Goal: Task Accomplishment & Management: Manage account settings

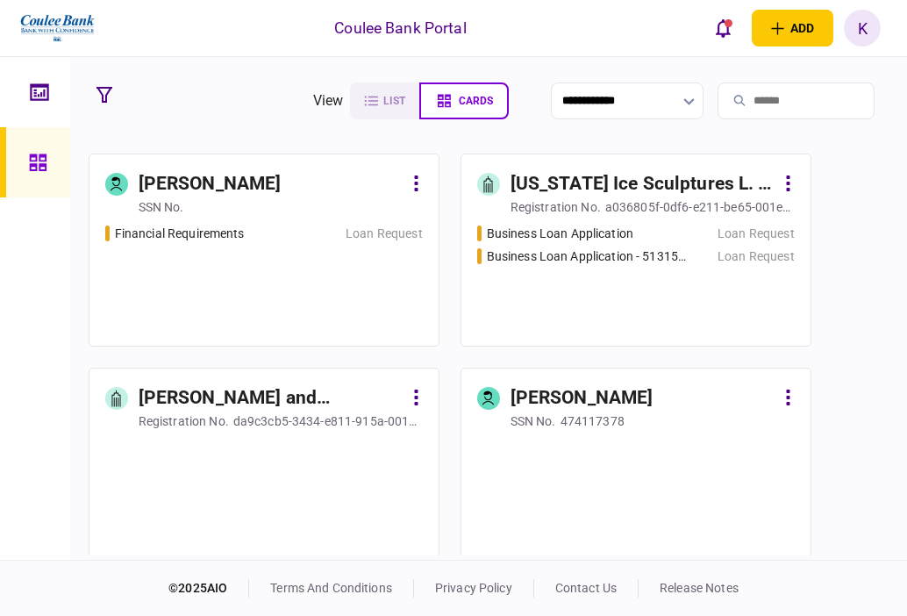
click at [786, 93] on input "search" at bounding box center [795, 100] width 157 height 37
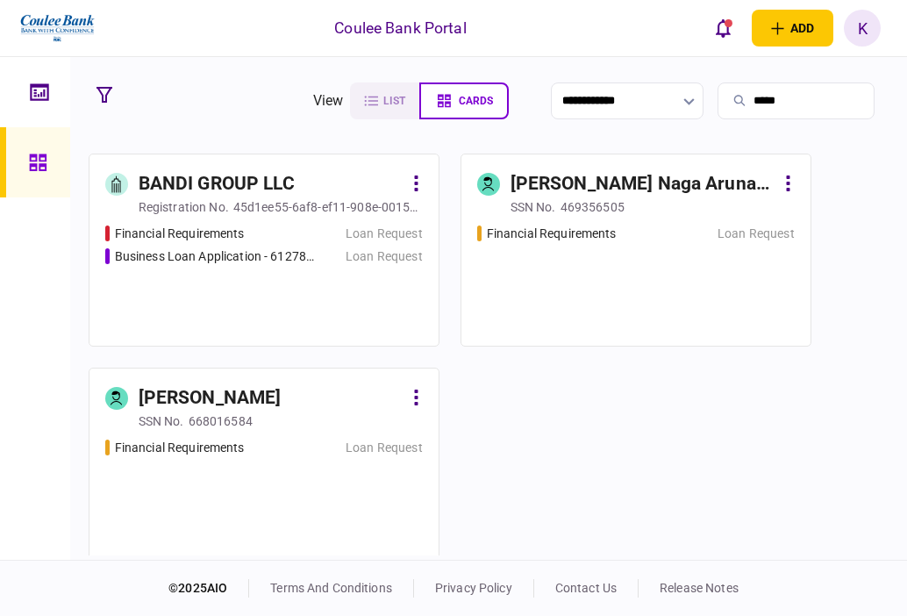
type input "*****"
click at [182, 318] on div "Financial Requirements Loan Request Business Loan Application - 6127827 Loan Re…" at bounding box center [263, 277] width 317 height 106
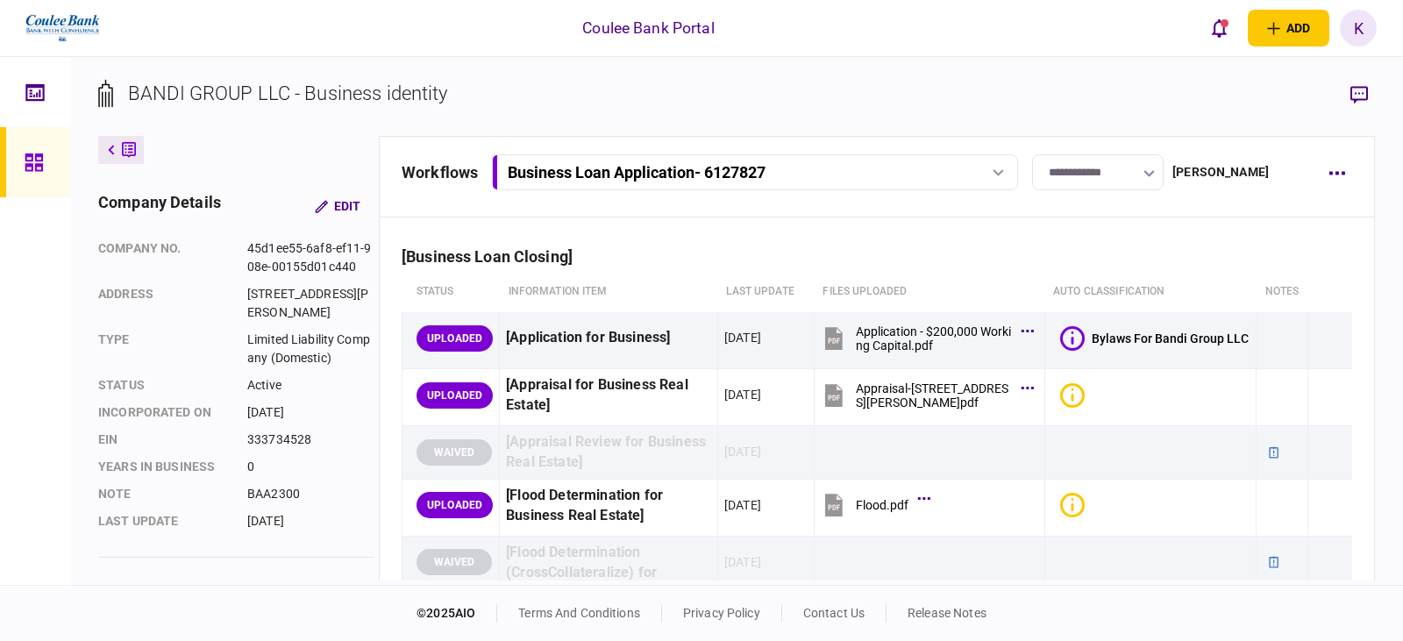
click at [714, 164] on div "Business Loan Application - 6127827" at bounding box center [637, 172] width 258 height 18
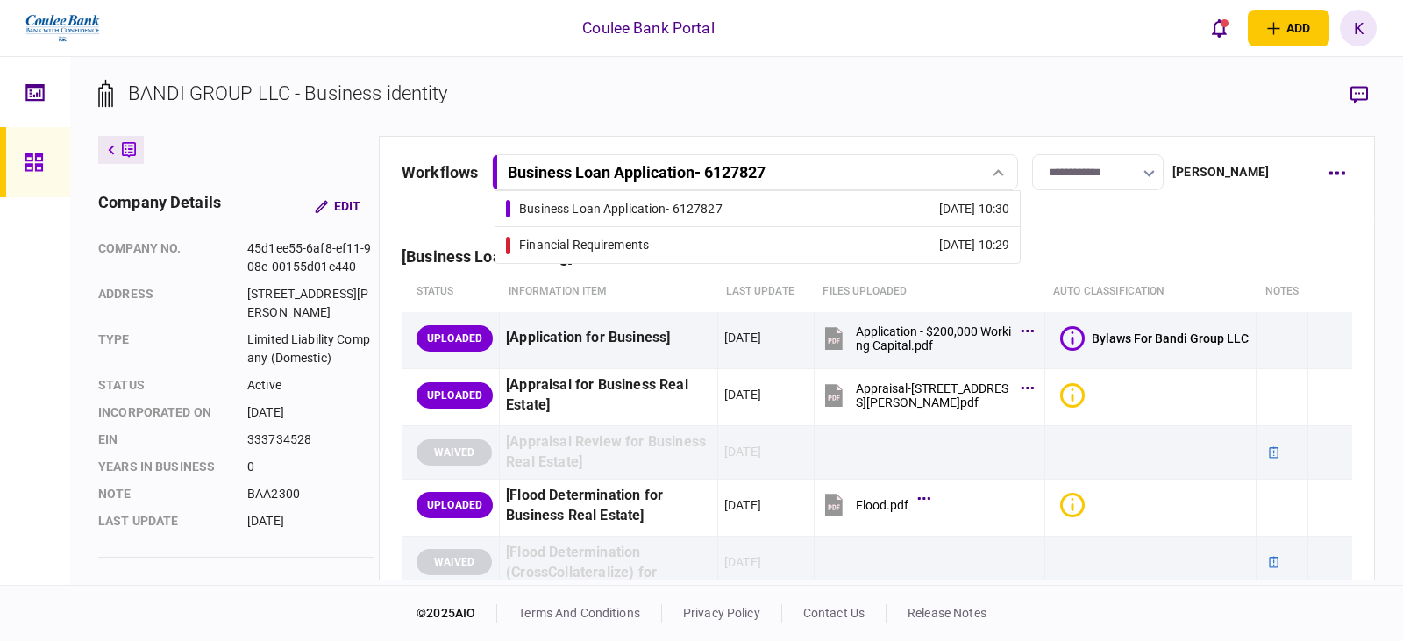
click at [718, 256] on link "Financial Requirements [DATE] 10:29" at bounding box center [757, 245] width 503 height 36
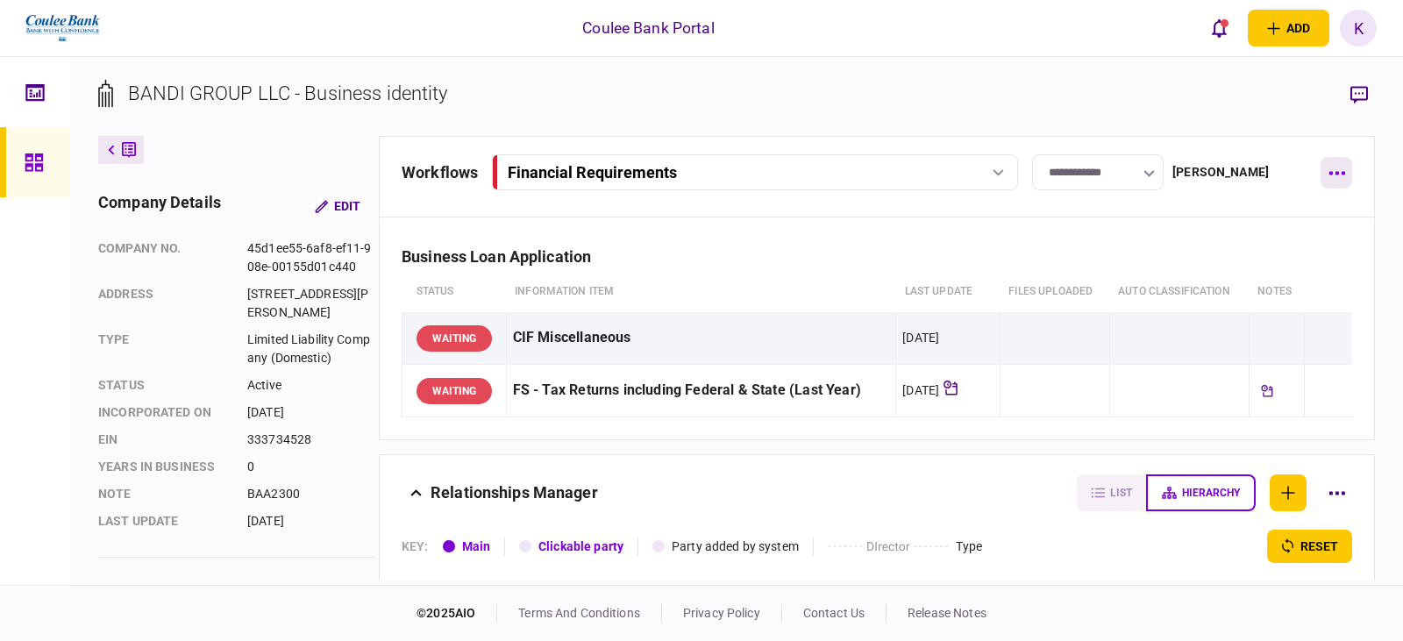
click at [906, 167] on button "button" at bounding box center [1337, 173] width 32 height 32
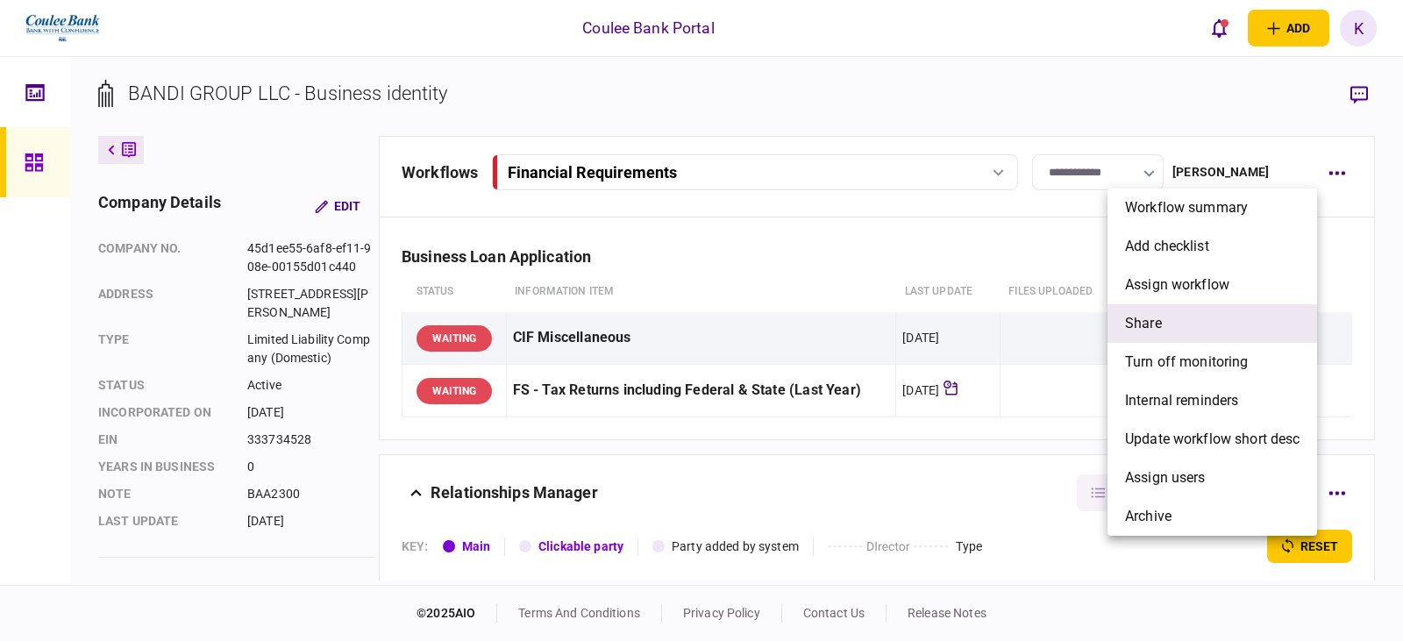
click at [906, 317] on span "share" at bounding box center [1143, 323] width 37 height 21
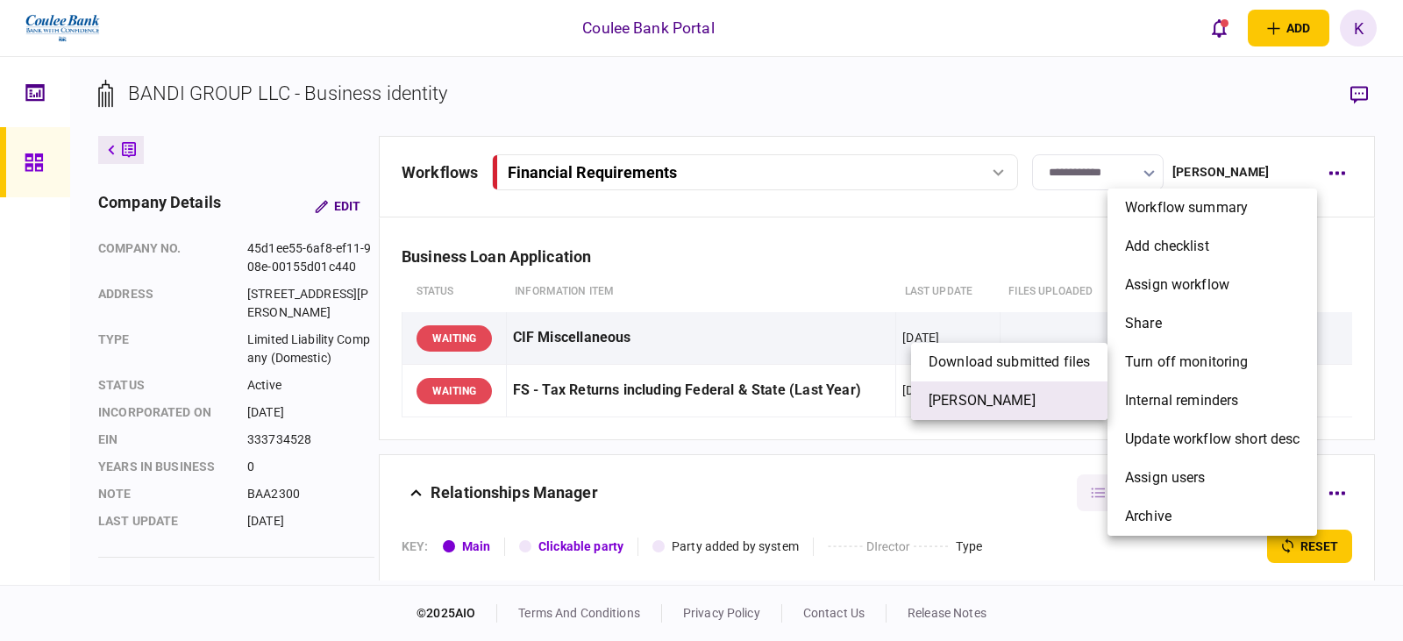
click at [906, 396] on li "[PERSON_NAME]" at bounding box center [1009, 400] width 196 height 39
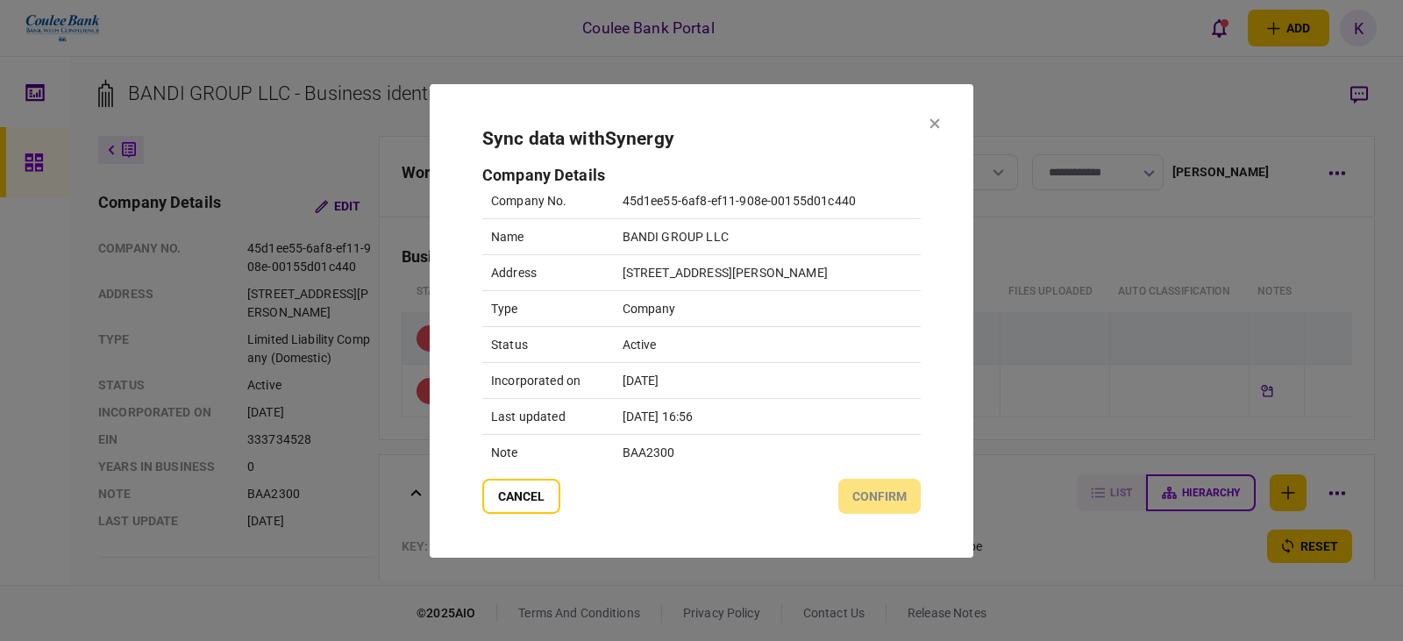
click at [640, 344] on td "Active" at bounding box center [767, 344] width 307 height 36
click at [868, 485] on div "cancel confirm" at bounding box center [701, 496] width 438 height 35
click at [525, 491] on button "cancel" at bounding box center [521, 496] width 78 height 35
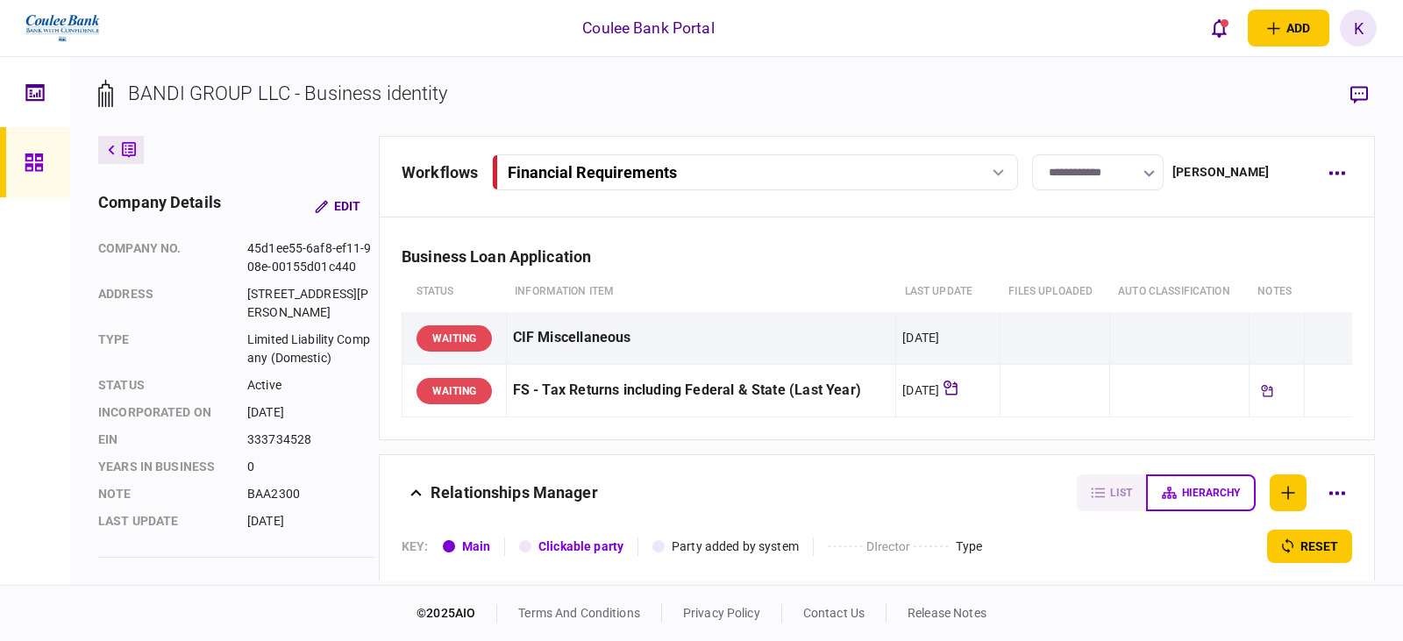
click at [718, 159] on button "Financial Requirements" at bounding box center [755, 172] width 526 height 36
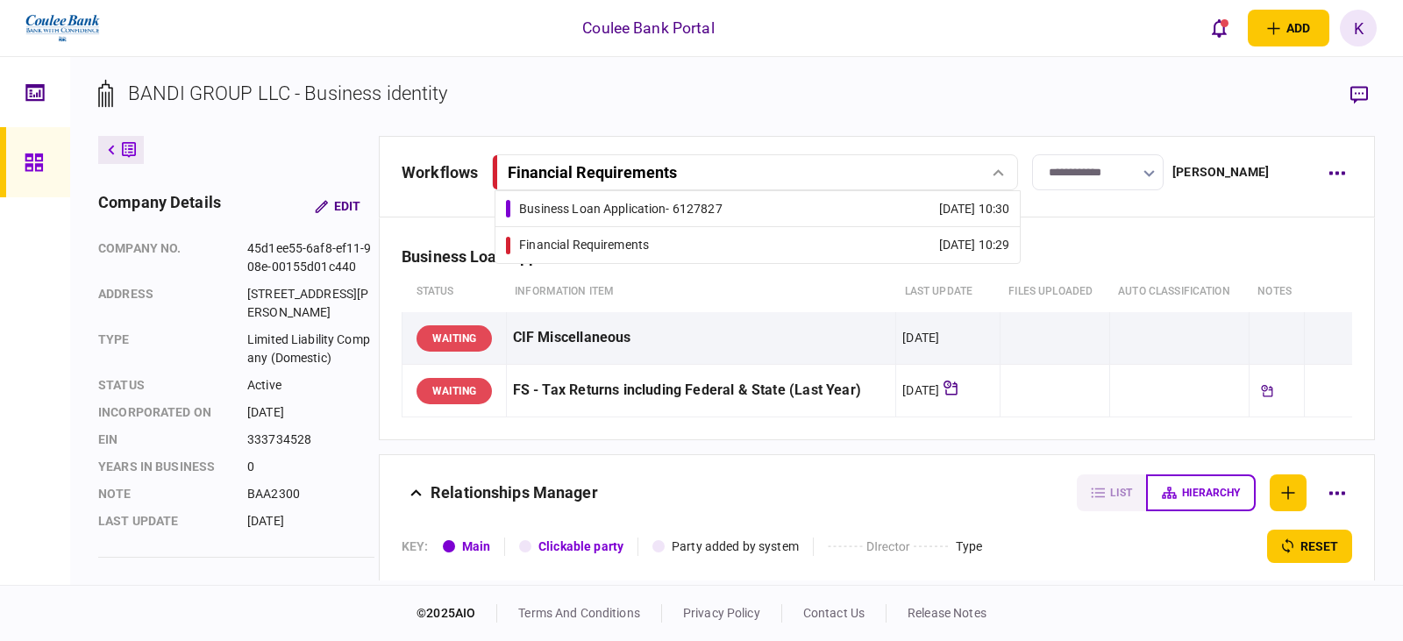
click at [649, 237] on div "Financial Requirements" at bounding box center [584, 245] width 130 height 18
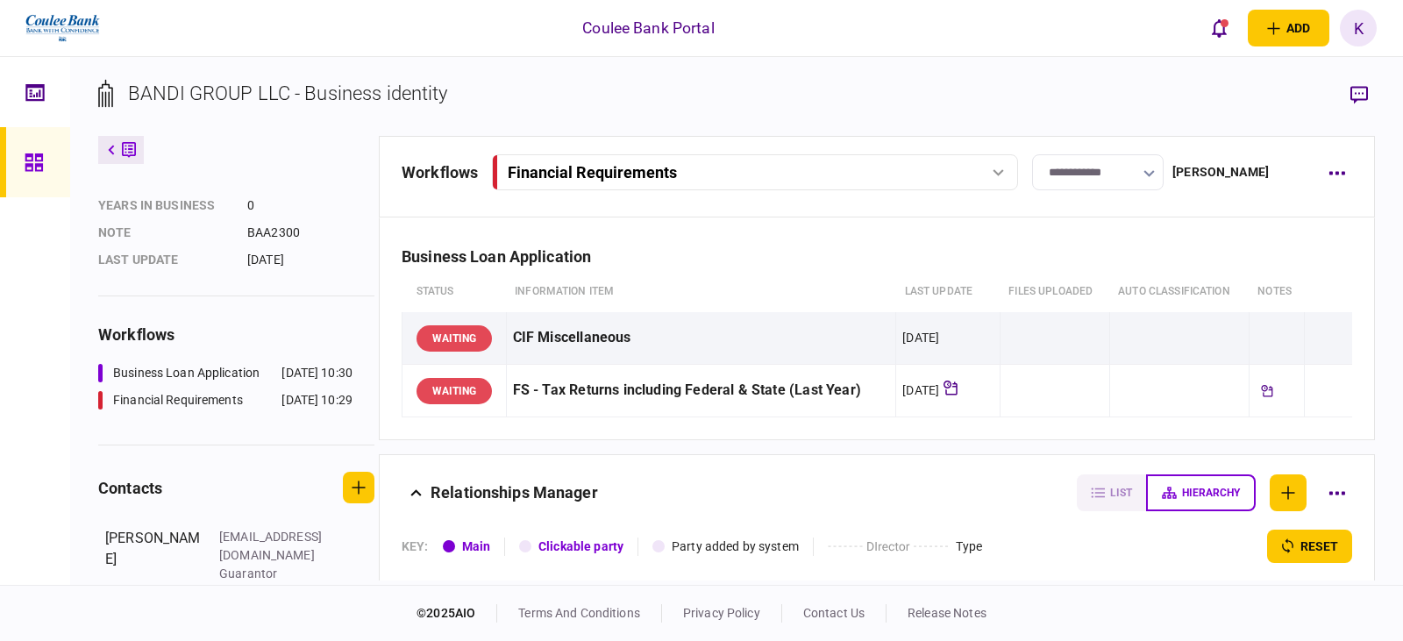
scroll to position [296, 0]
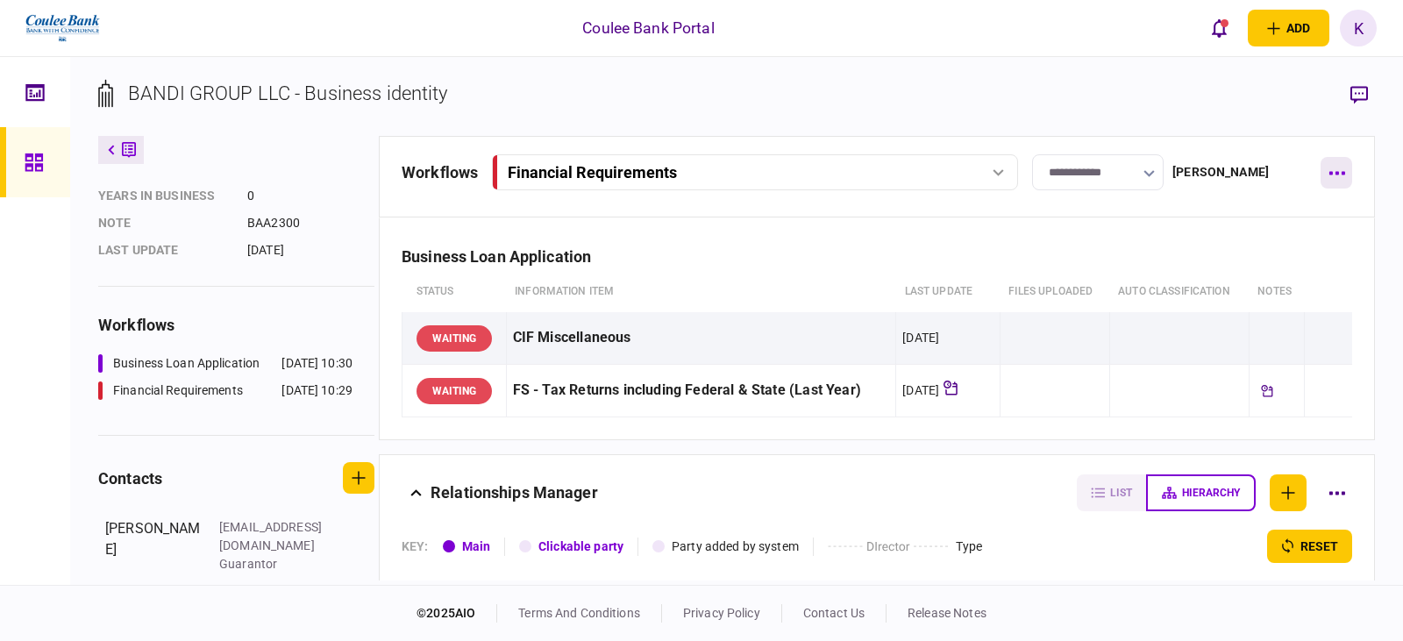
click at [906, 170] on button "button" at bounding box center [1337, 173] width 32 height 32
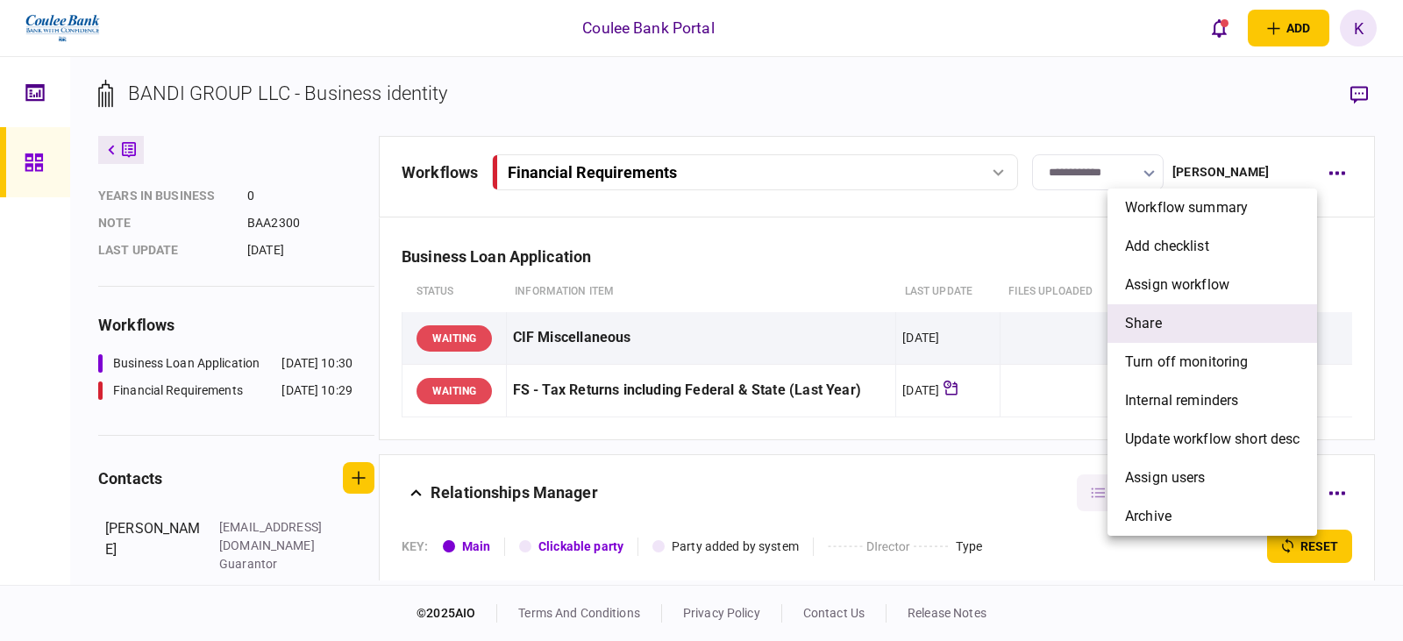
click at [906, 332] on li "share" at bounding box center [1213, 323] width 210 height 39
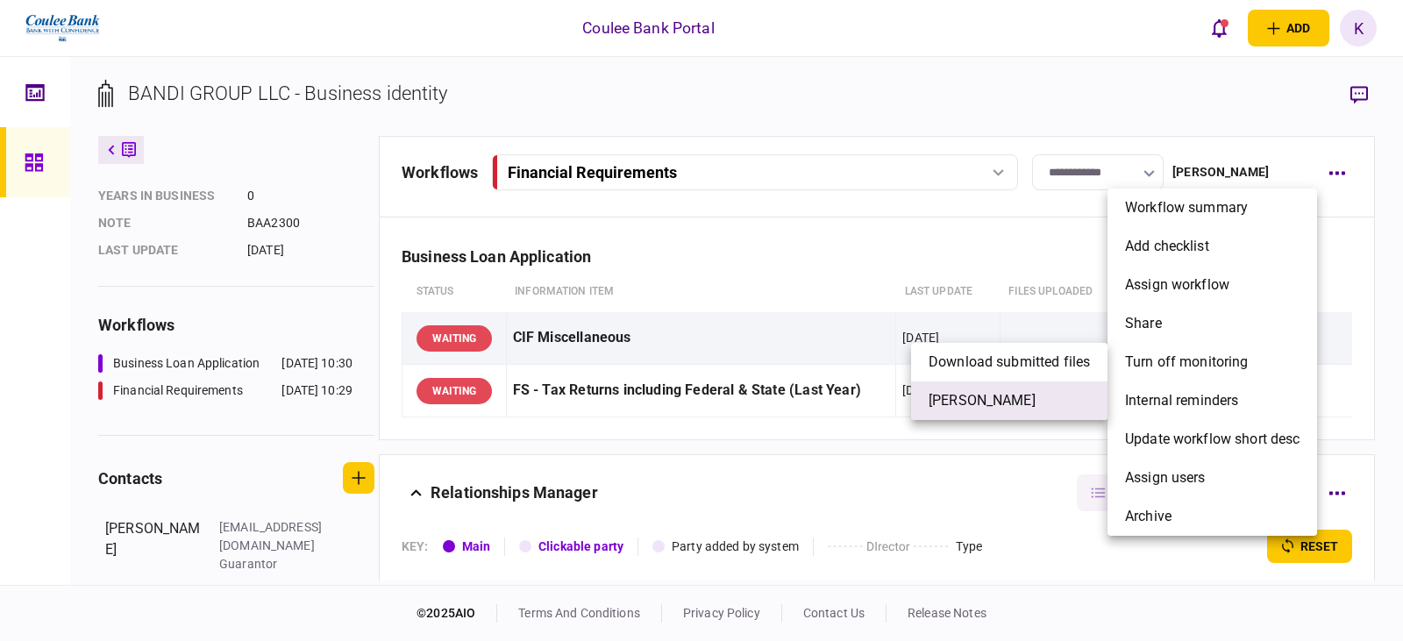
click at [906, 410] on span "[PERSON_NAME]" at bounding box center [982, 400] width 107 height 21
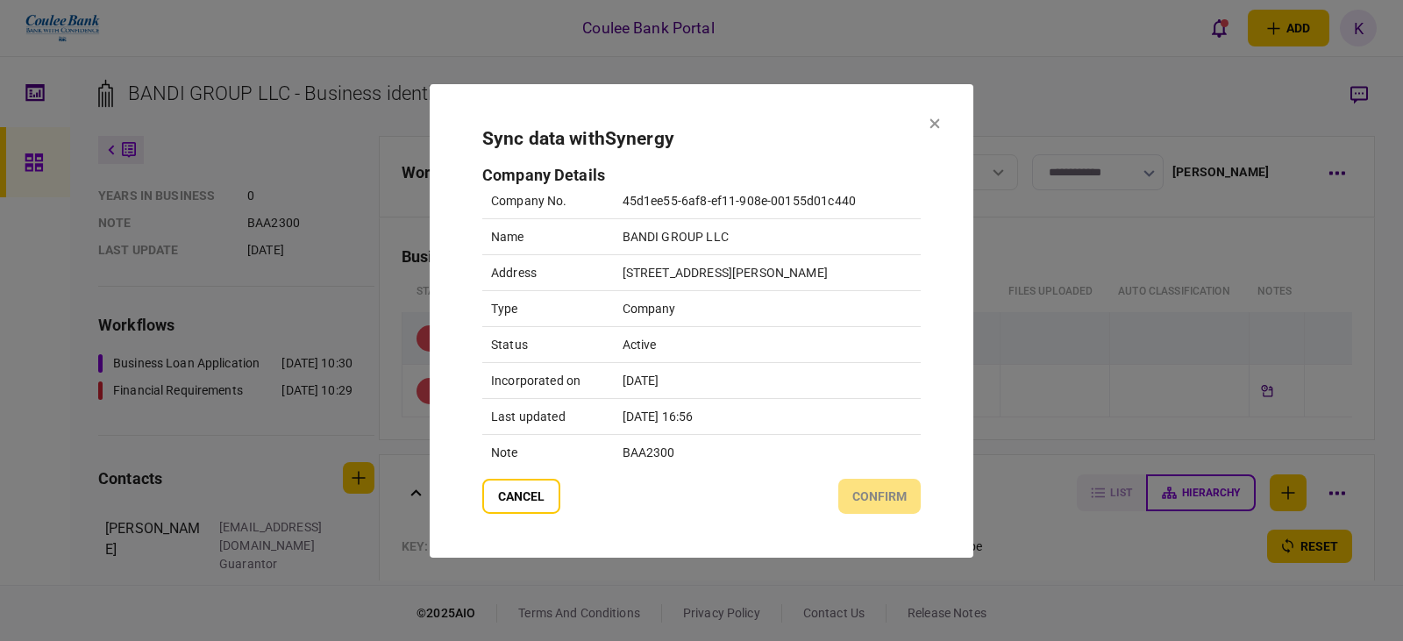
drag, startPoint x: 643, startPoint y: 457, endPoint x: 572, endPoint y: 483, distance: 75.7
click at [630, 460] on td "BAA2300" at bounding box center [767, 452] width 307 height 36
click at [541, 491] on button "cancel" at bounding box center [521, 496] width 78 height 35
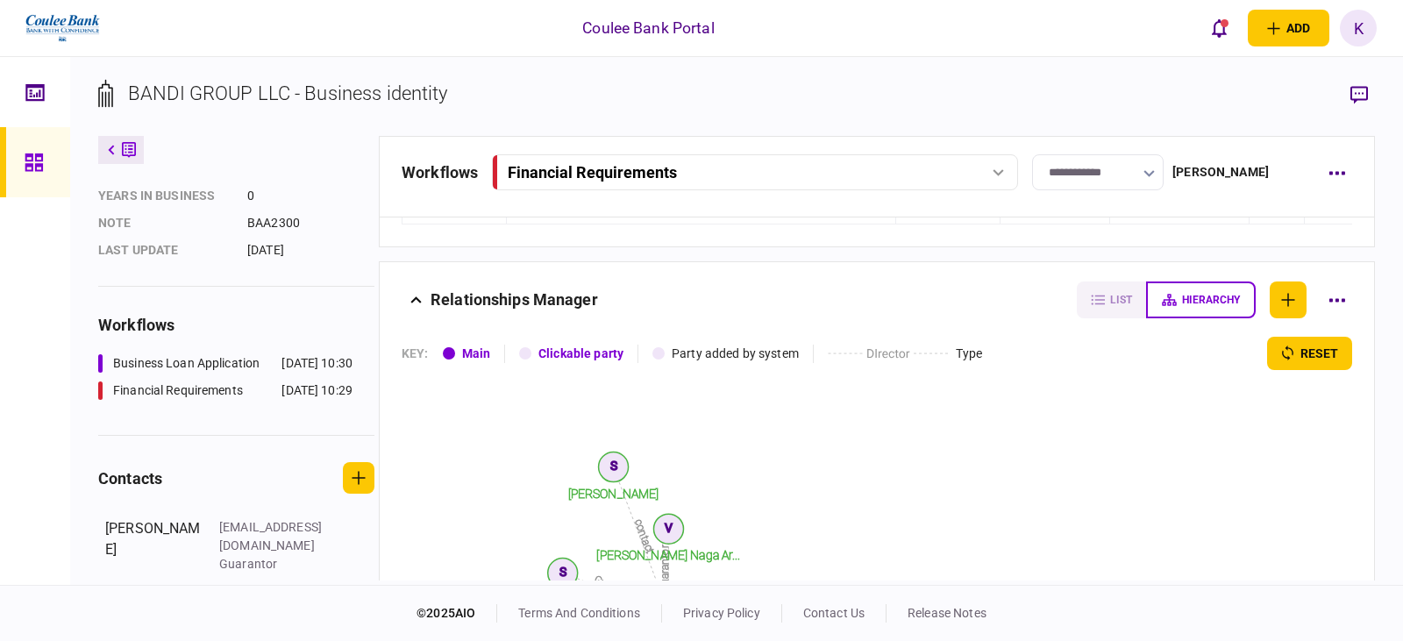
scroll to position [0, 0]
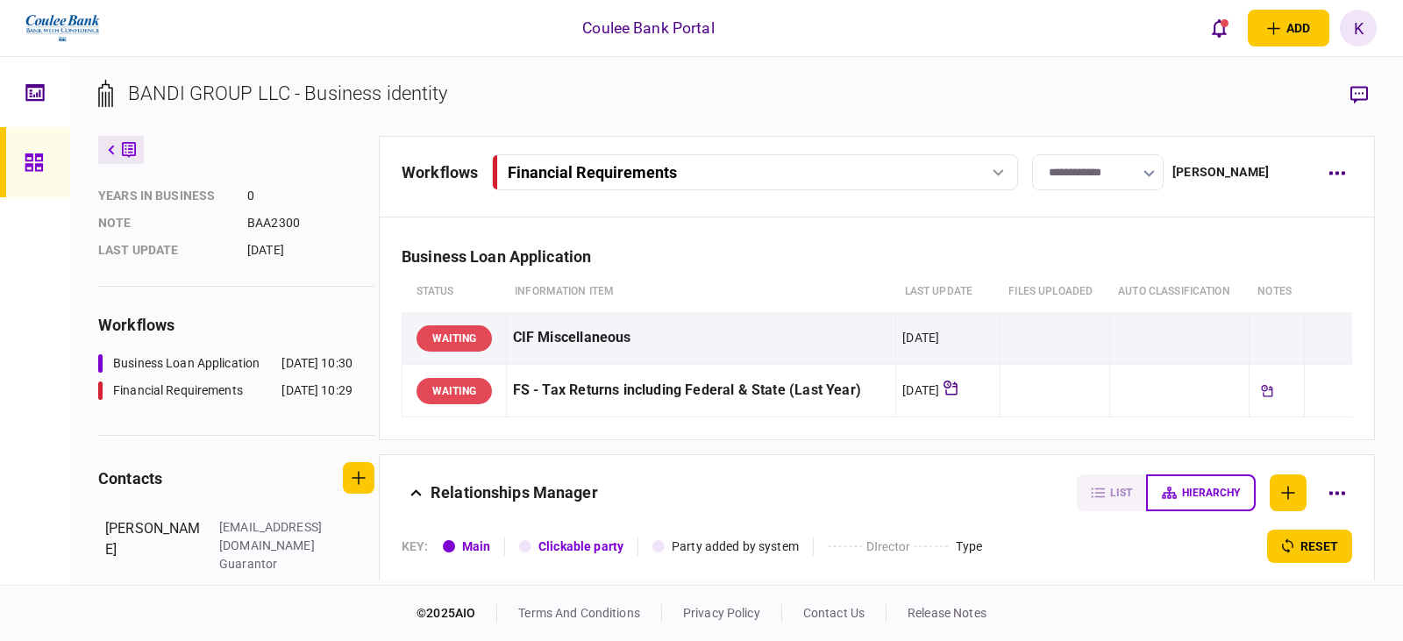
click at [714, 167] on div "Financial Requirements" at bounding box center [734, 172] width 453 height 18
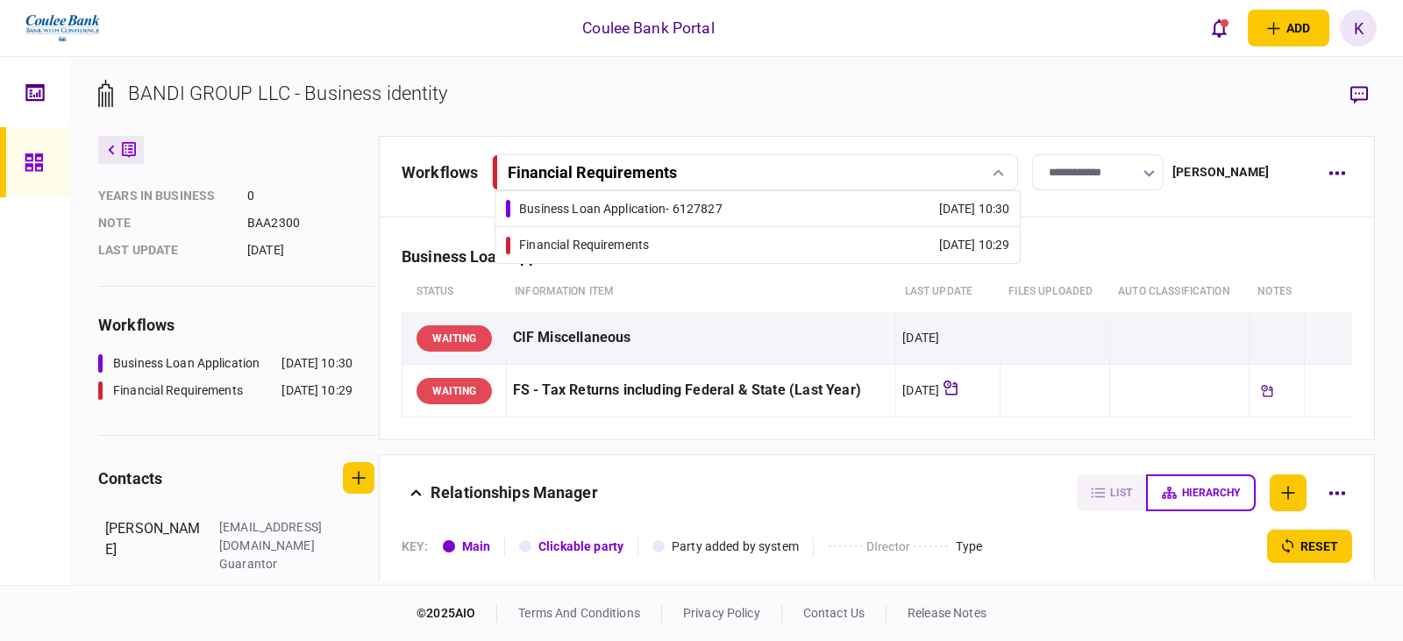
click at [714, 167] on div "Financial Requirements" at bounding box center [734, 172] width 453 height 18
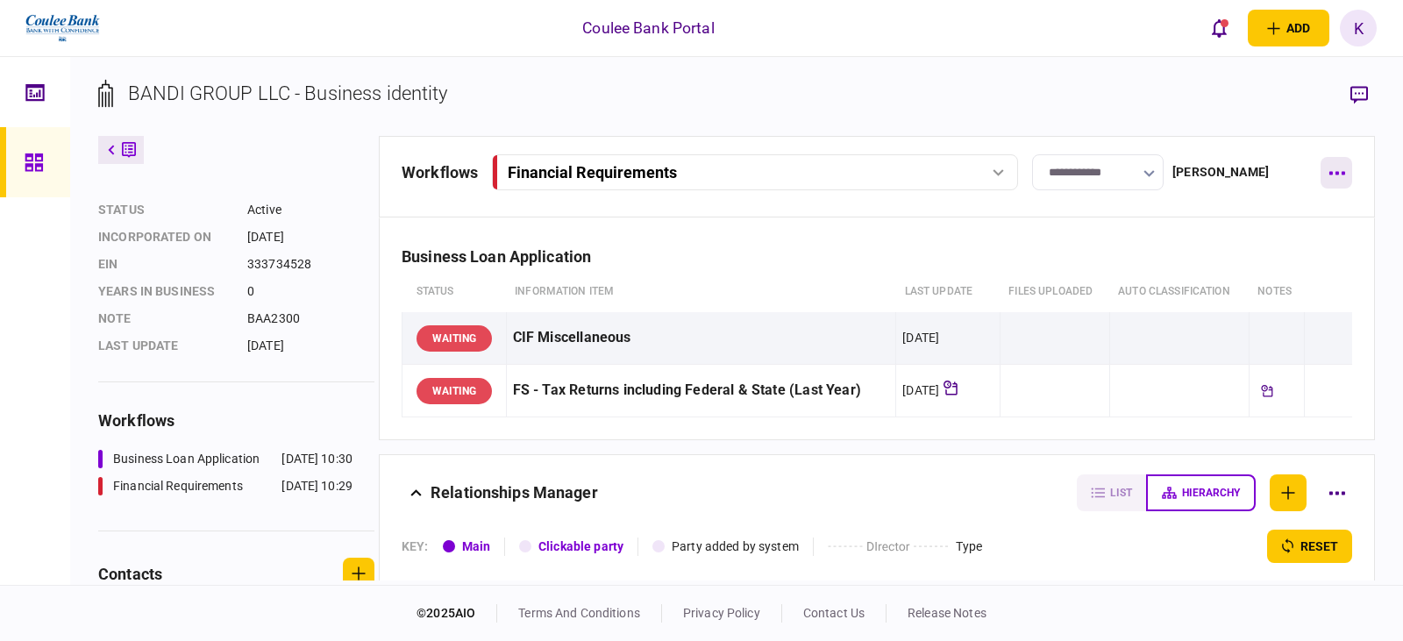
click at [906, 184] on button "button" at bounding box center [1337, 173] width 32 height 32
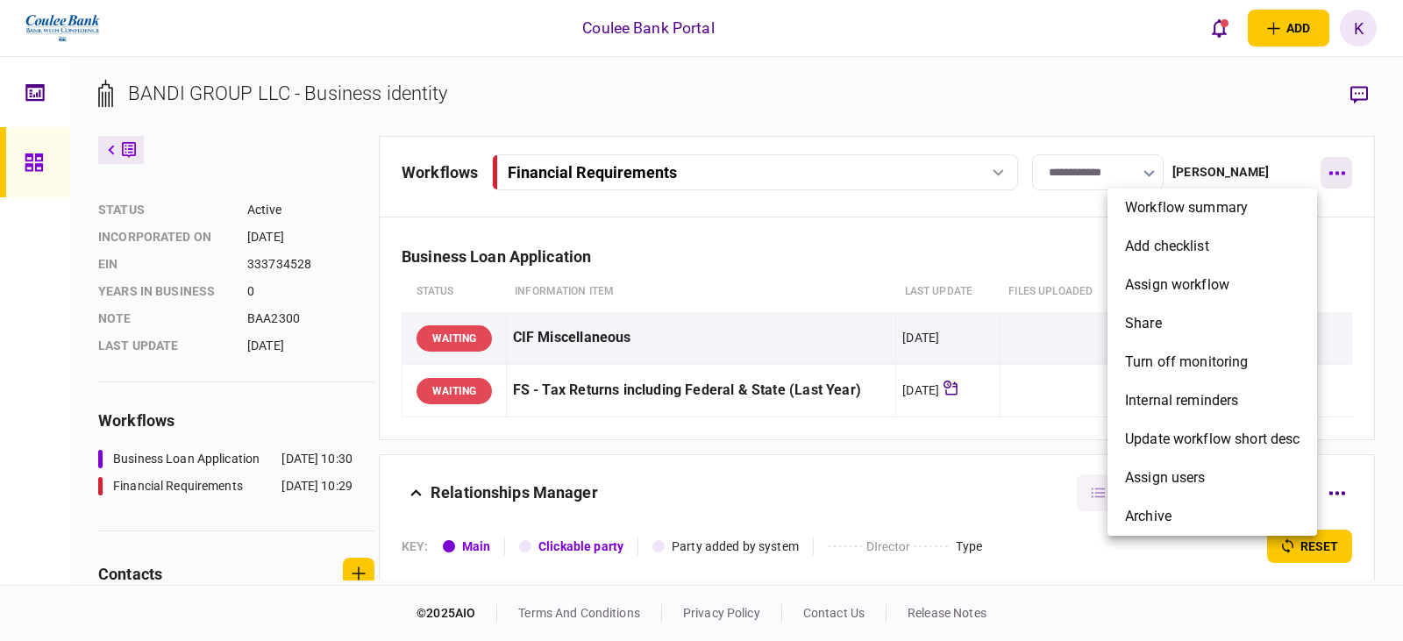
click at [906, 184] on div at bounding box center [701, 320] width 1403 height 641
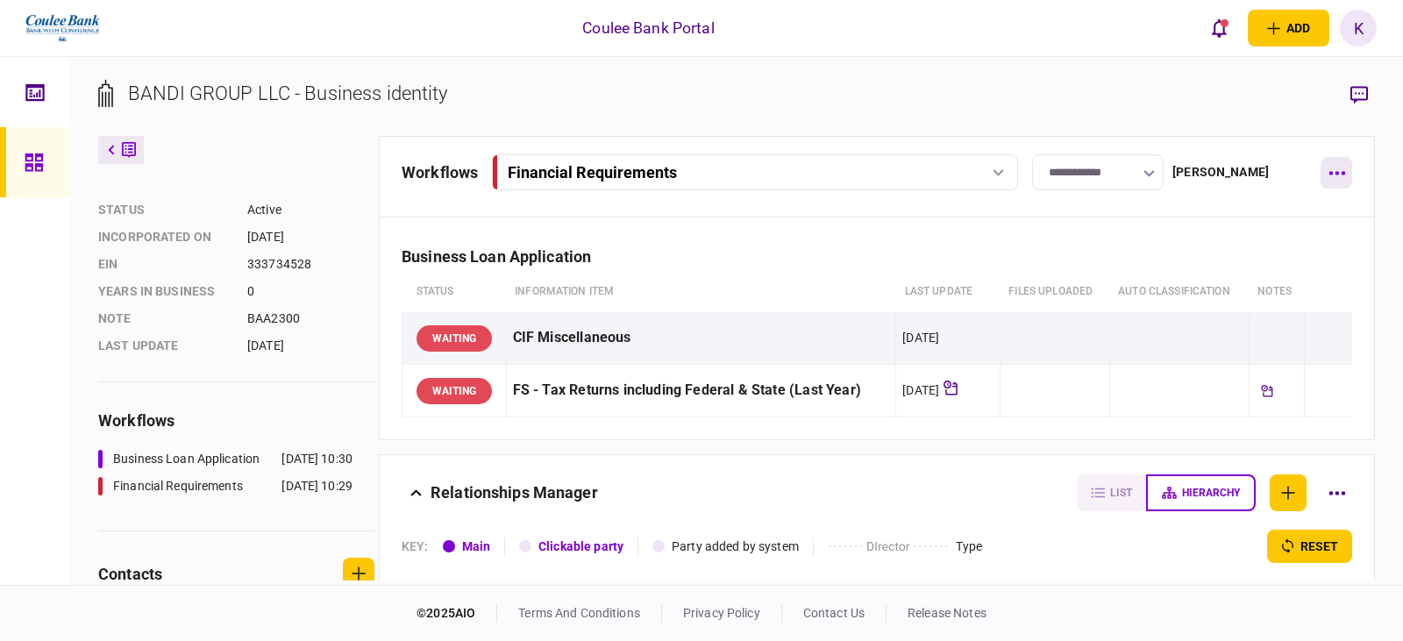
click at [906, 171] on icon "button" at bounding box center [1337, 173] width 17 height 4
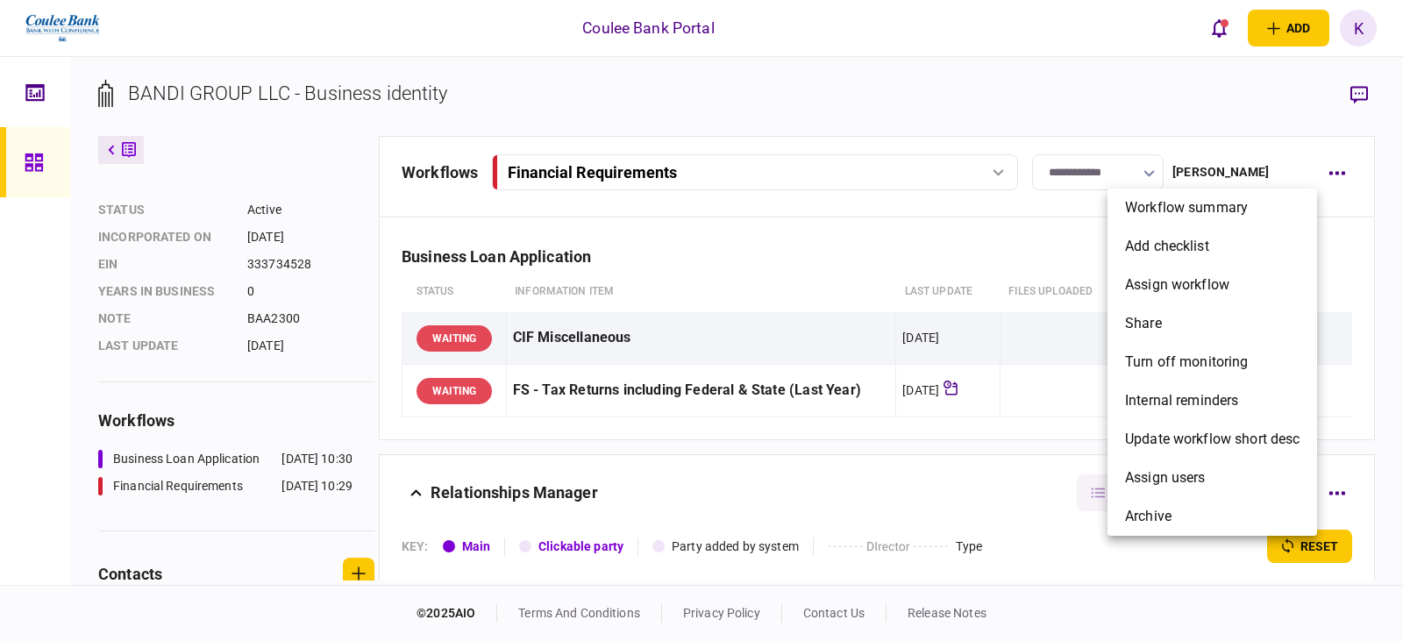
click at [681, 163] on div at bounding box center [701, 320] width 1403 height 641
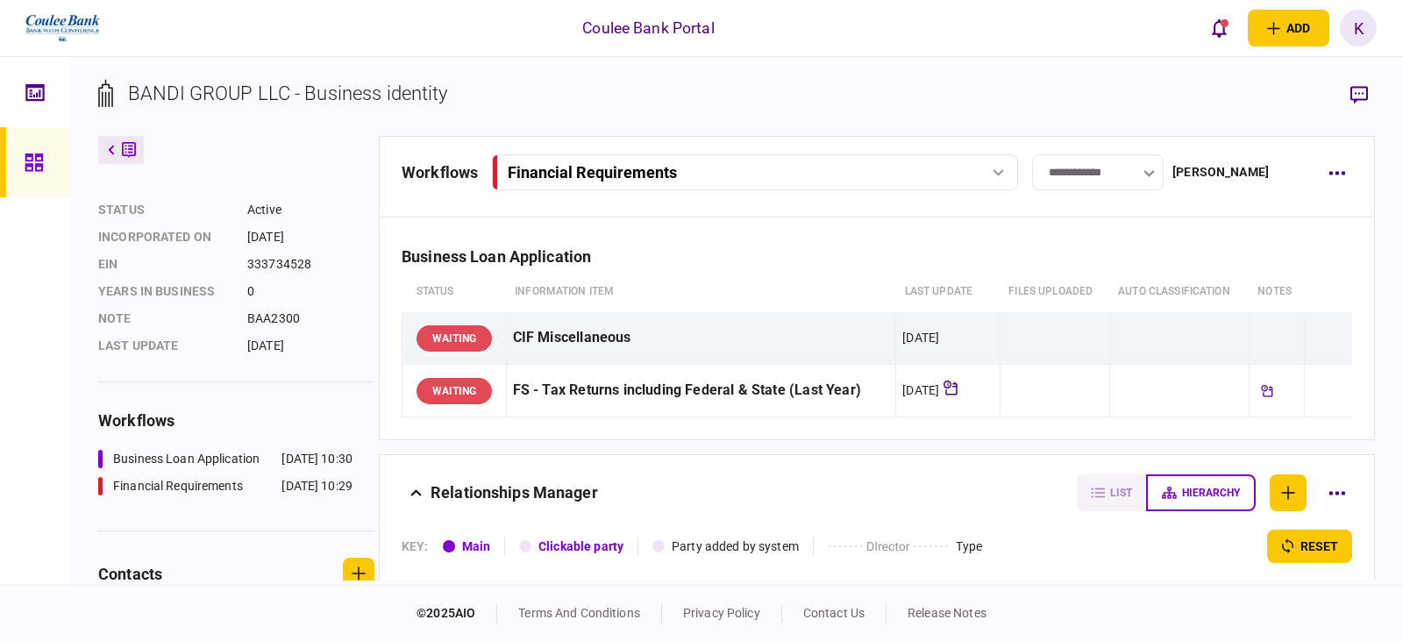
click at [641, 173] on div "Financial Requirements" at bounding box center [592, 172] width 169 height 18
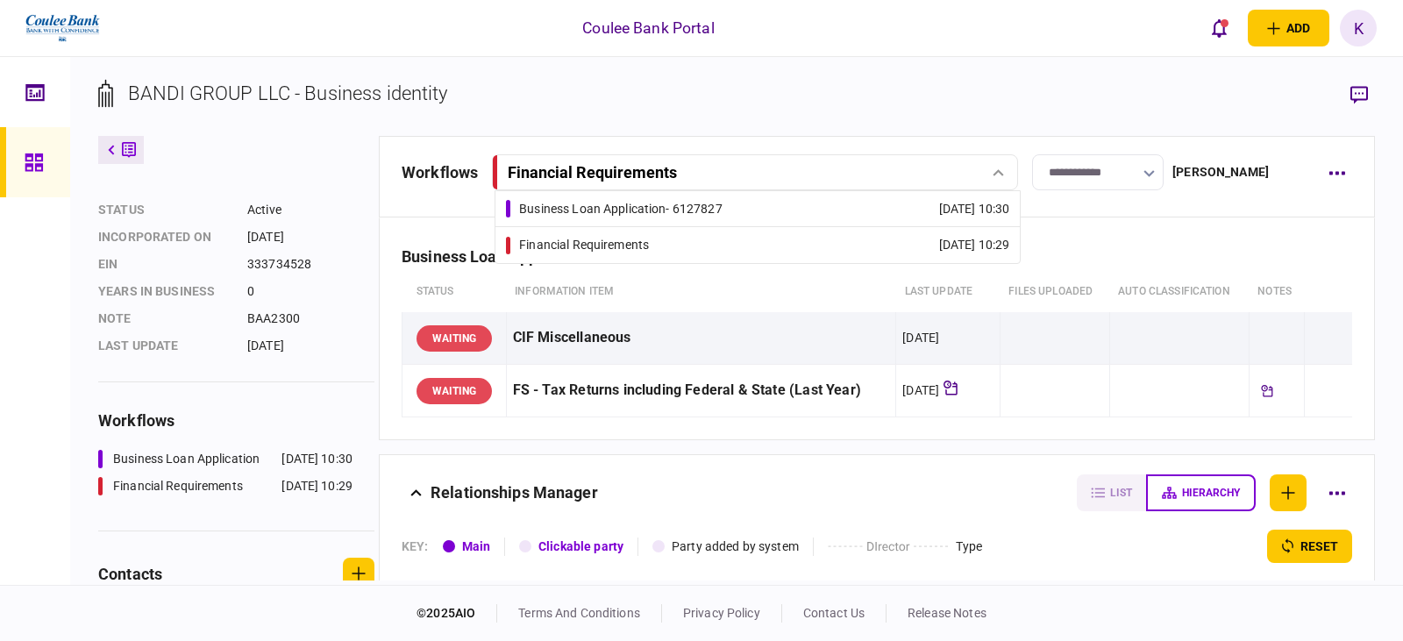
click at [645, 212] on div "Business Loan Application - 6127827" at bounding box center [620, 209] width 203 height 18
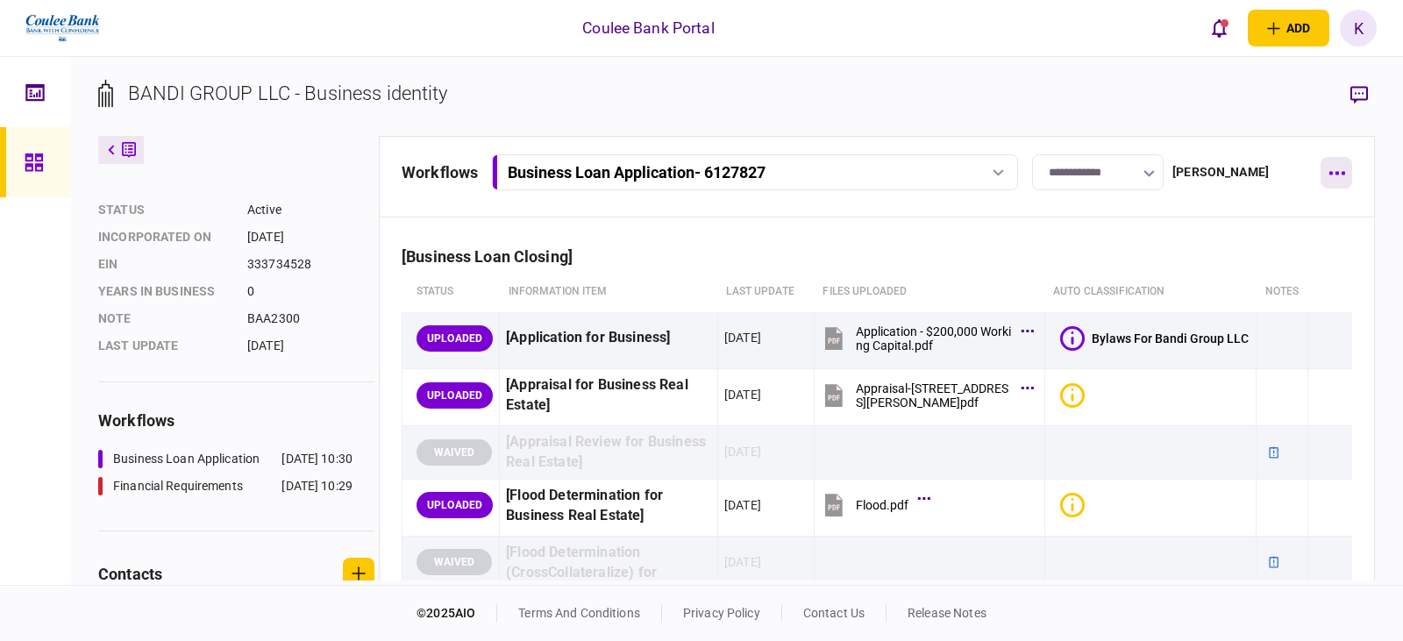
click at [906, 172] on icon "button" at bounding box center [1337, 174] width 16 height 4
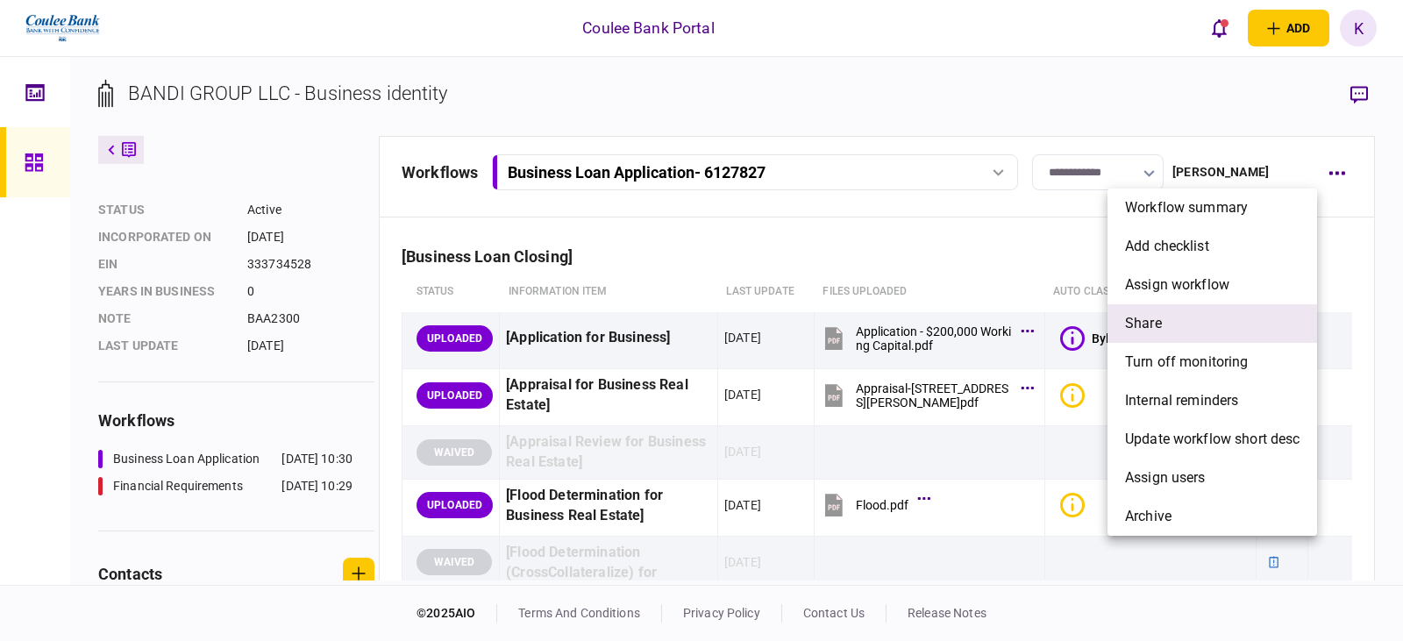
click at [906, 324] on li "share" at bounding box center [1213, 323] width 210 height 39
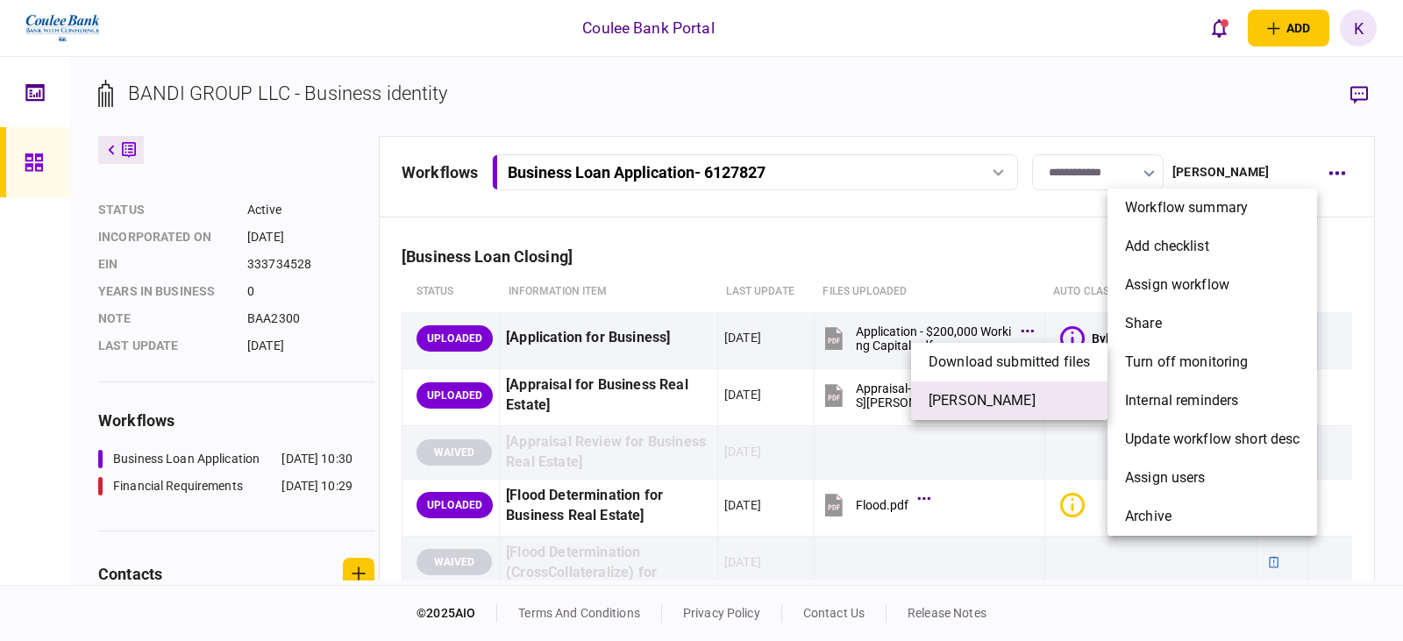
click at [906, 393] on span "[PERSON_NAME]" at bounding box center [982, 400] width 107 height 21
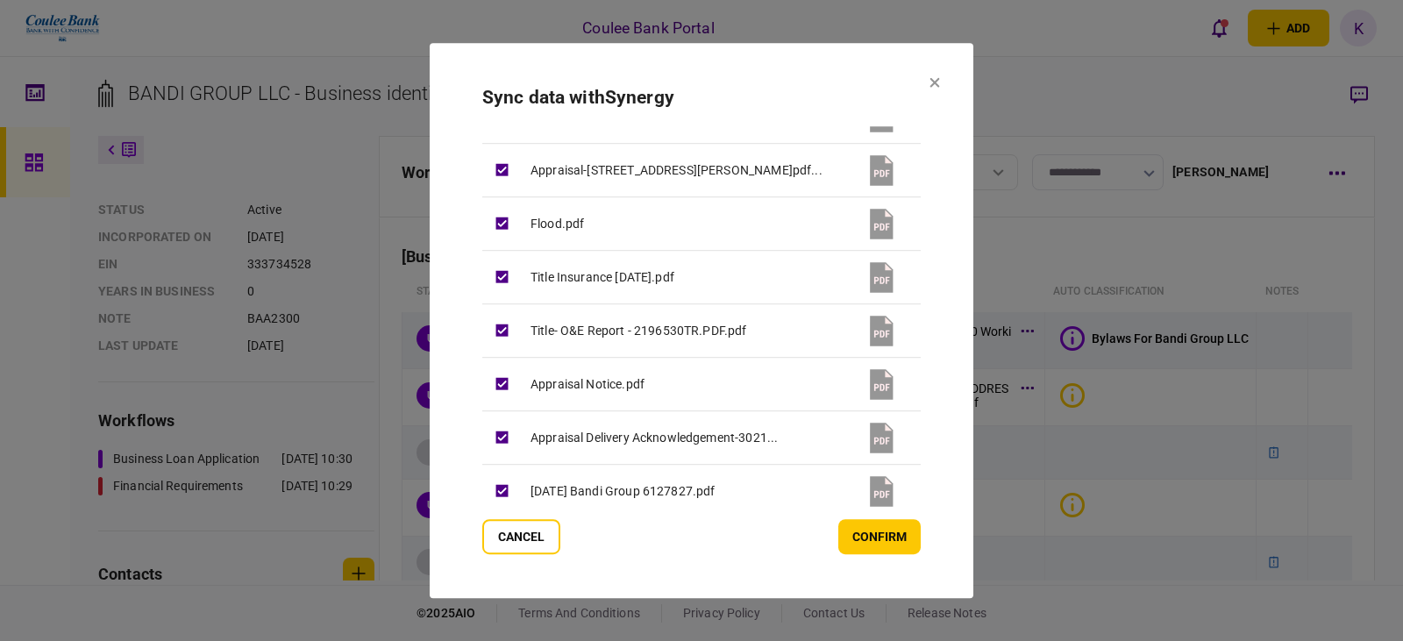
scroll to position [432, 0]
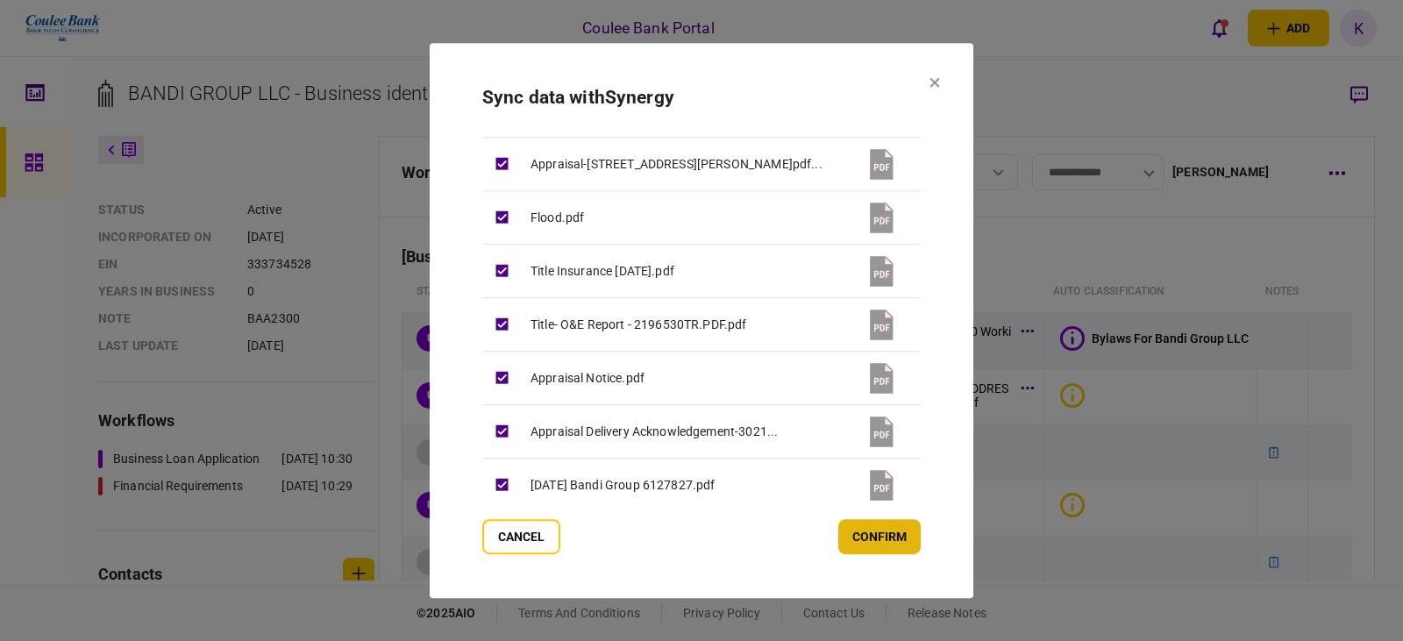
click at [900, 542] on button "confirm" at bounding box center [879, 536] width 82 height 35
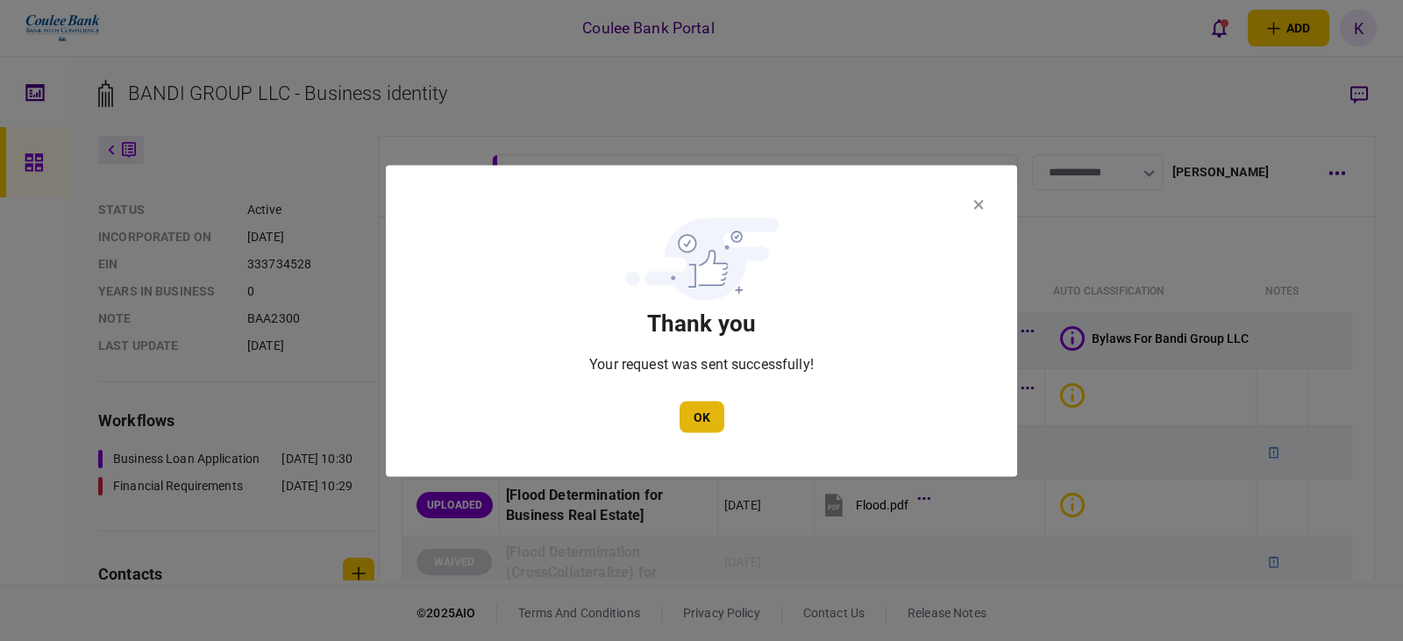
click at [708, 414] on button "OK" at bounding box center [702, 417] width 45 height 32
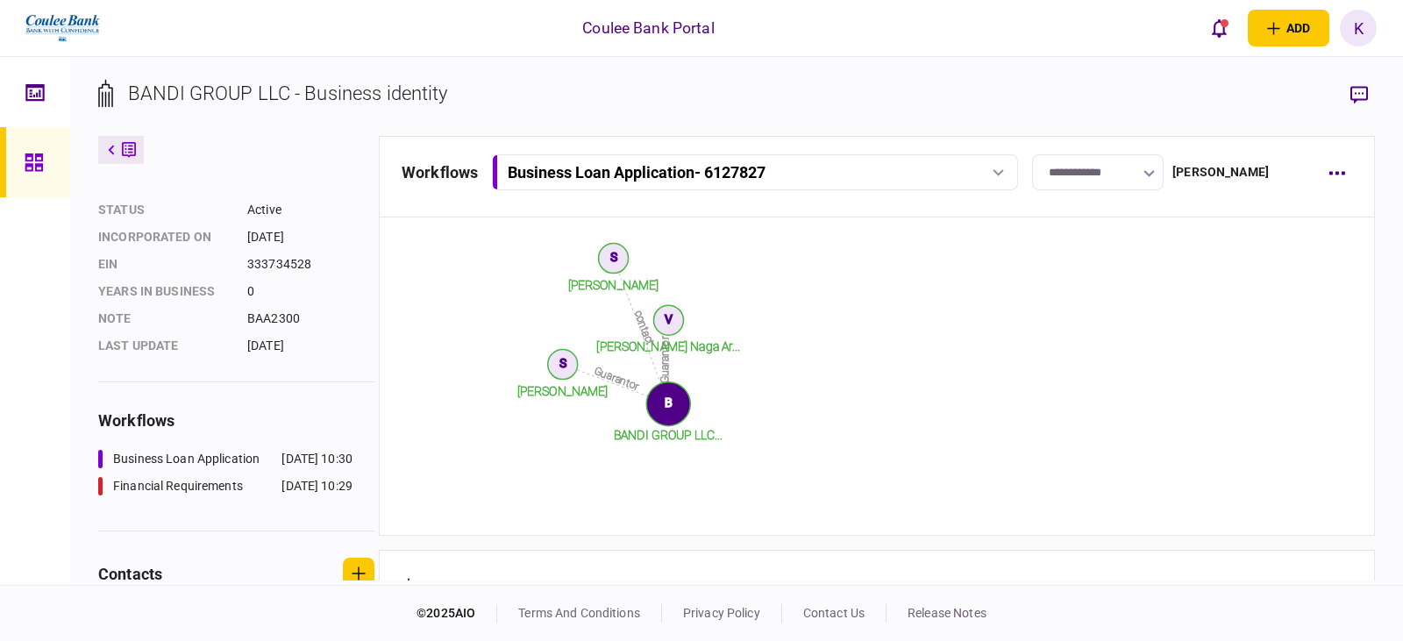
scroll to position [875, 0]
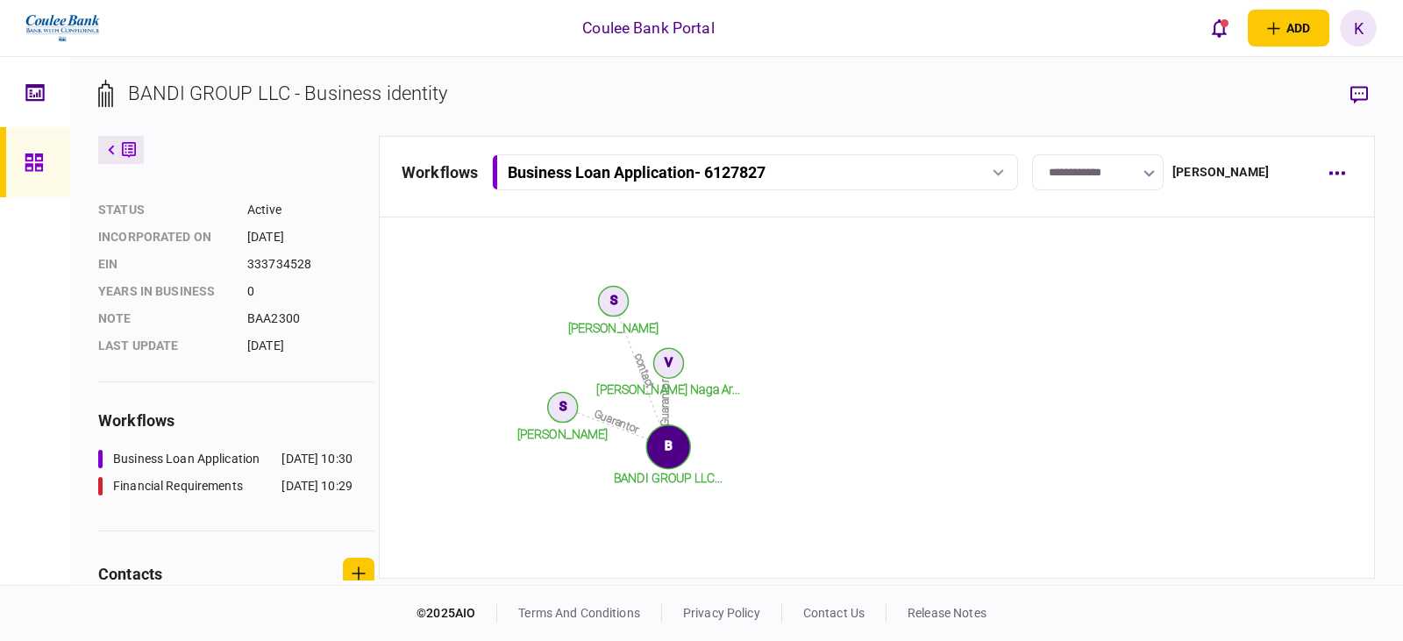
click at [670, 387] on tspan "[PERSON_NAME] Naga Ar..." at bounding box center [668, 390] width 144 height 14
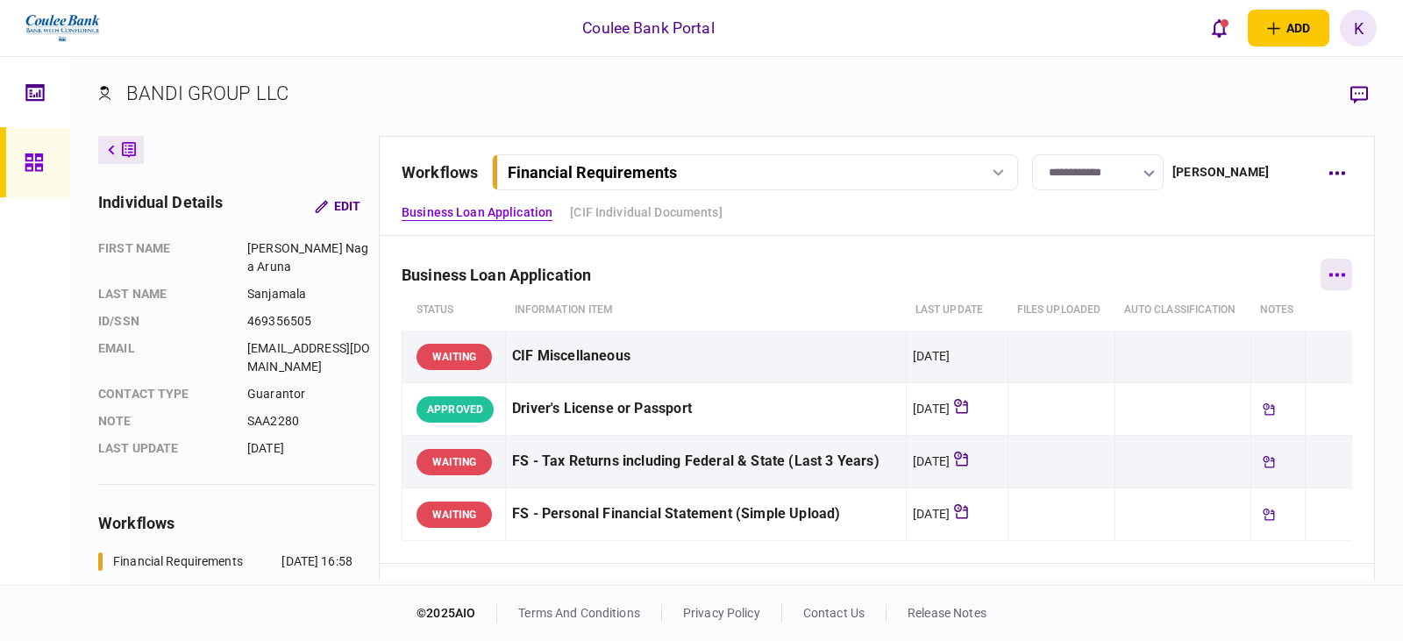
click at [906, 285] on button "button" at bounding box center [1337, 275] width 32 height 32
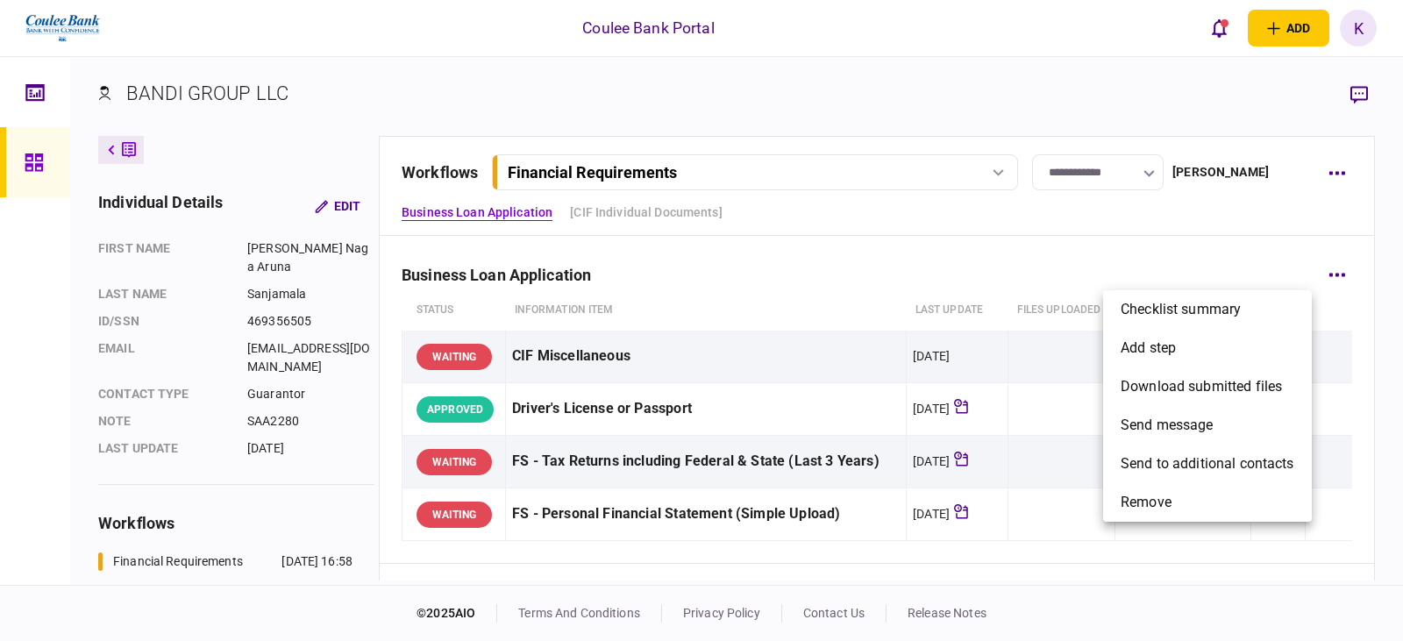
click at [906, 235] on div at bounding box center [701, 320] width 1403 height 641
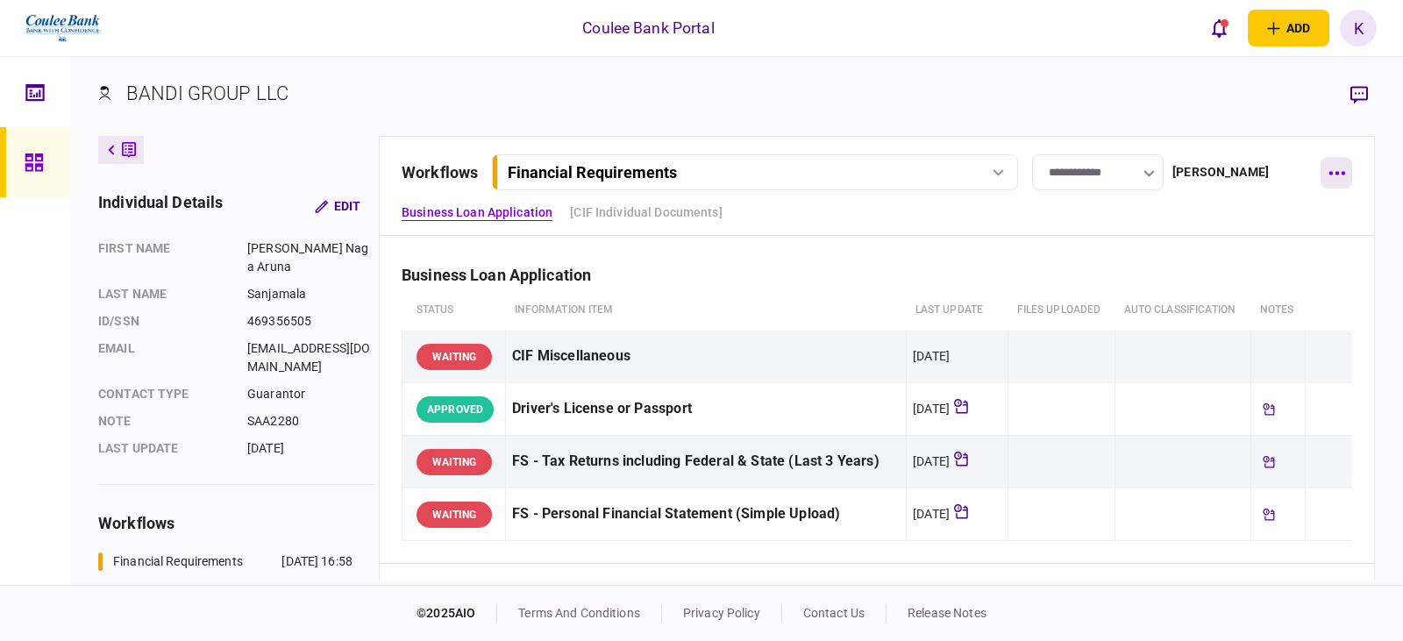
click at [906, 168] on button "button" at bounding box center [1337, 173] width 32 height 32
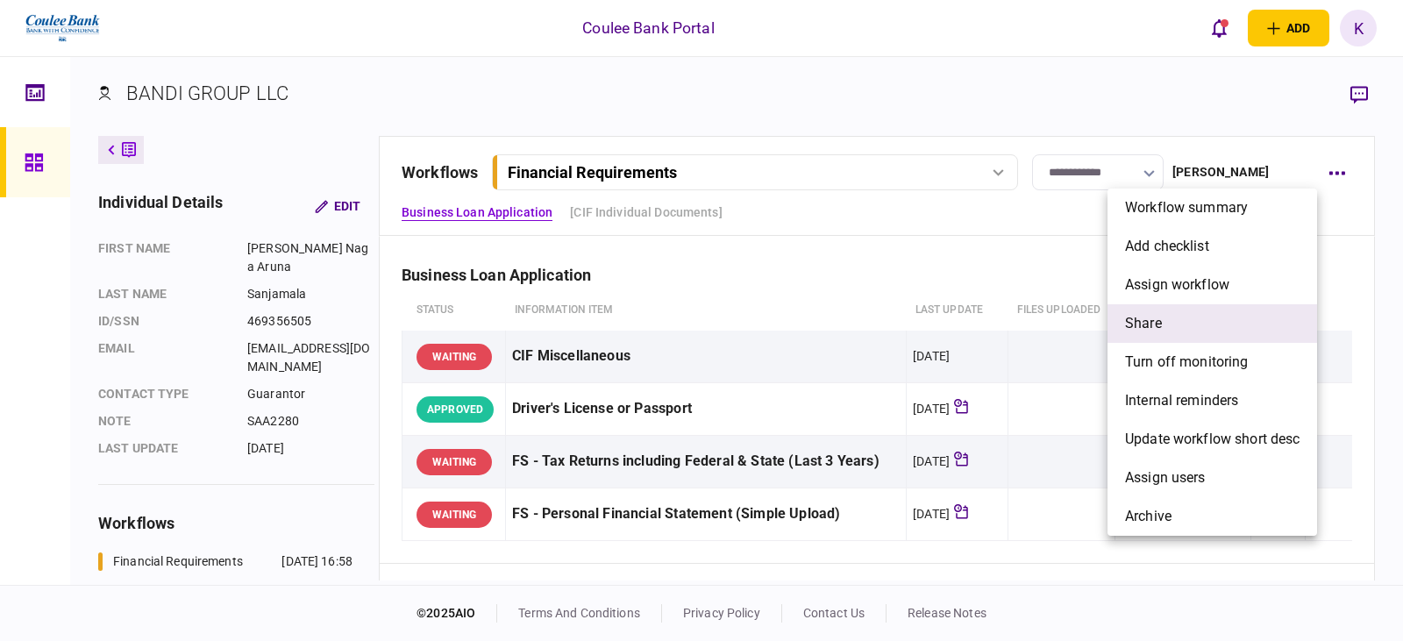
click at [906, 327] on li "share" at bounding box center [1213, 323] width 210 height 39
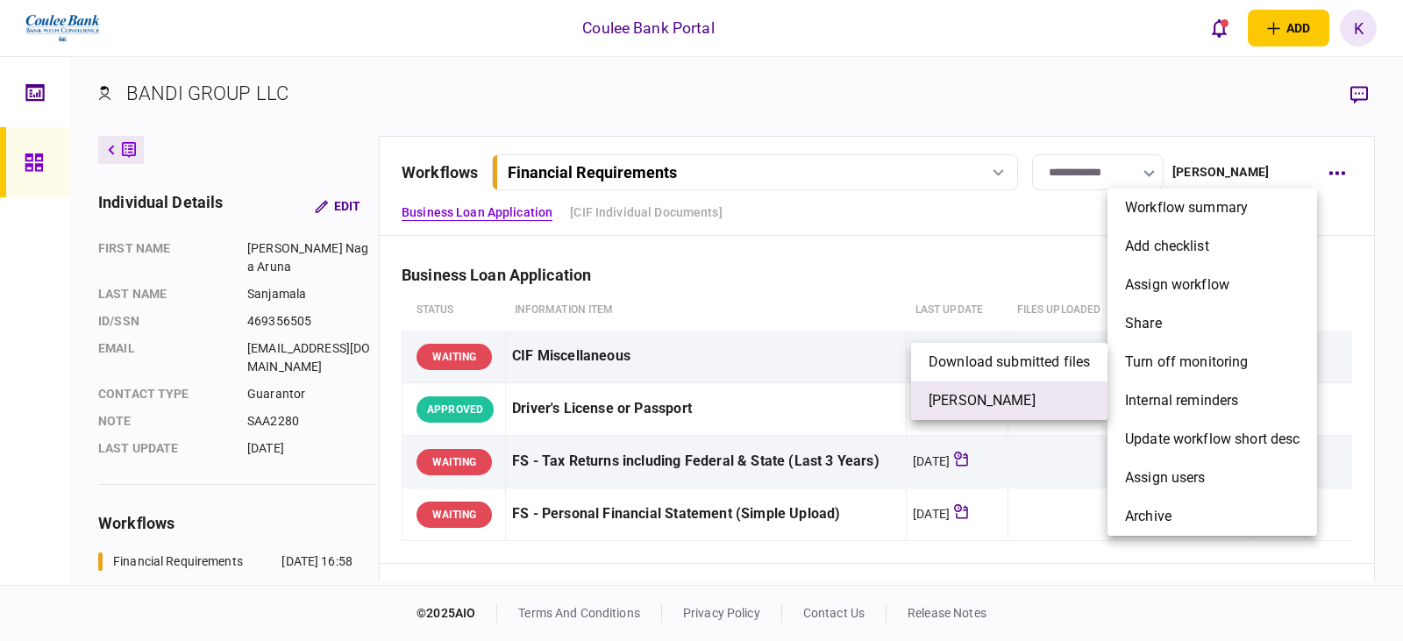
click at [906, 406] on li "[PERSON_NAME]" at bounding box center [1009, 400] width 196 height 39
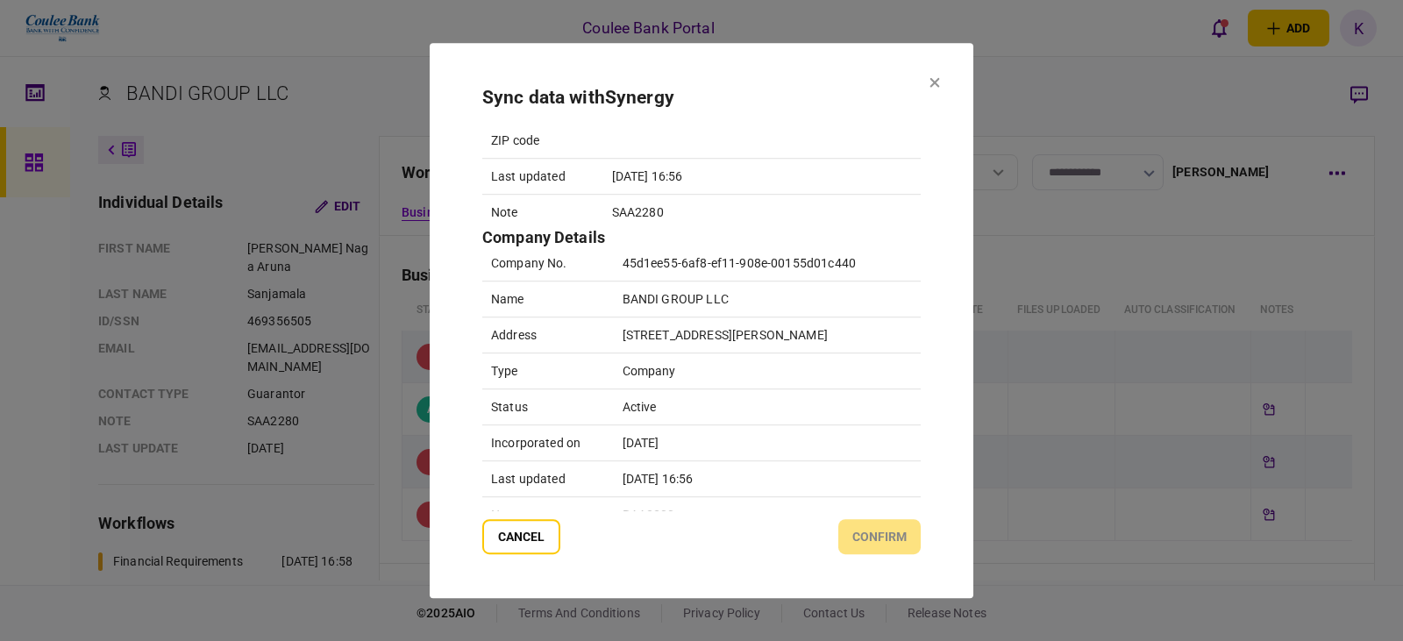
scroll to position [184, 0]
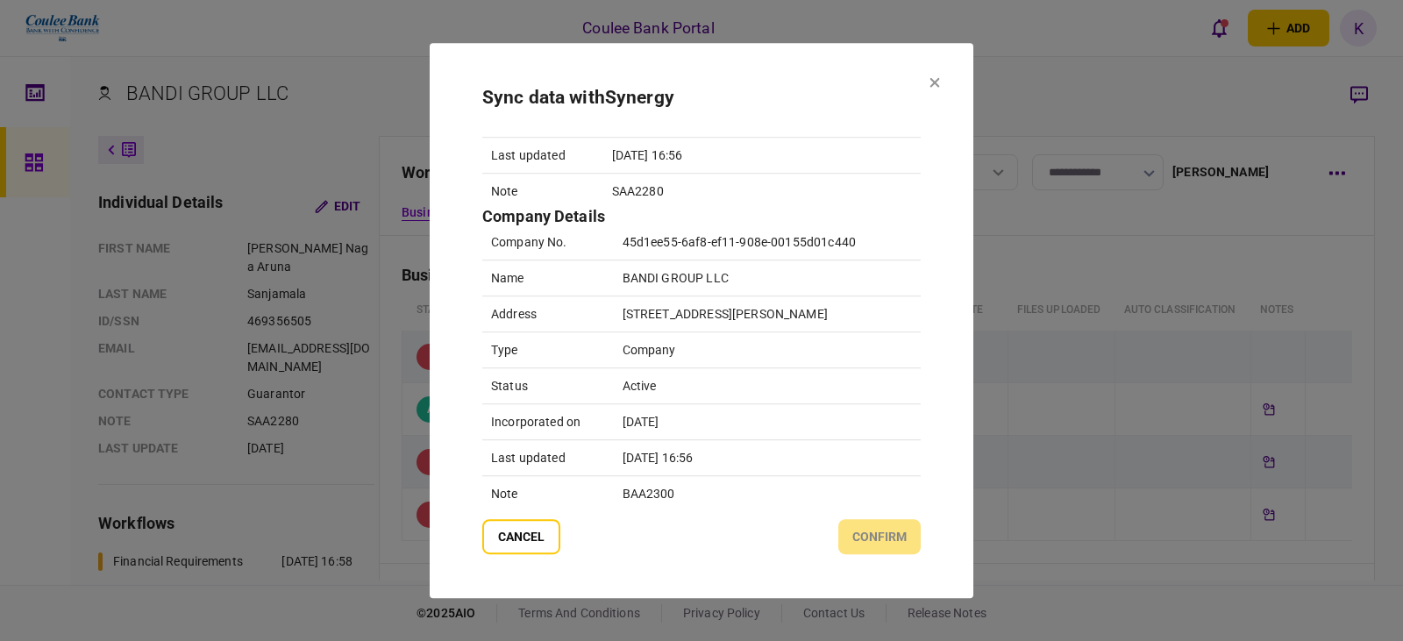
click at [906, 545] on div "cancel confirm" at bounding box center [701, 536] width 438 height 35
click at [906, 81] on icon at bounding box center [935, 82] width 10 height 10
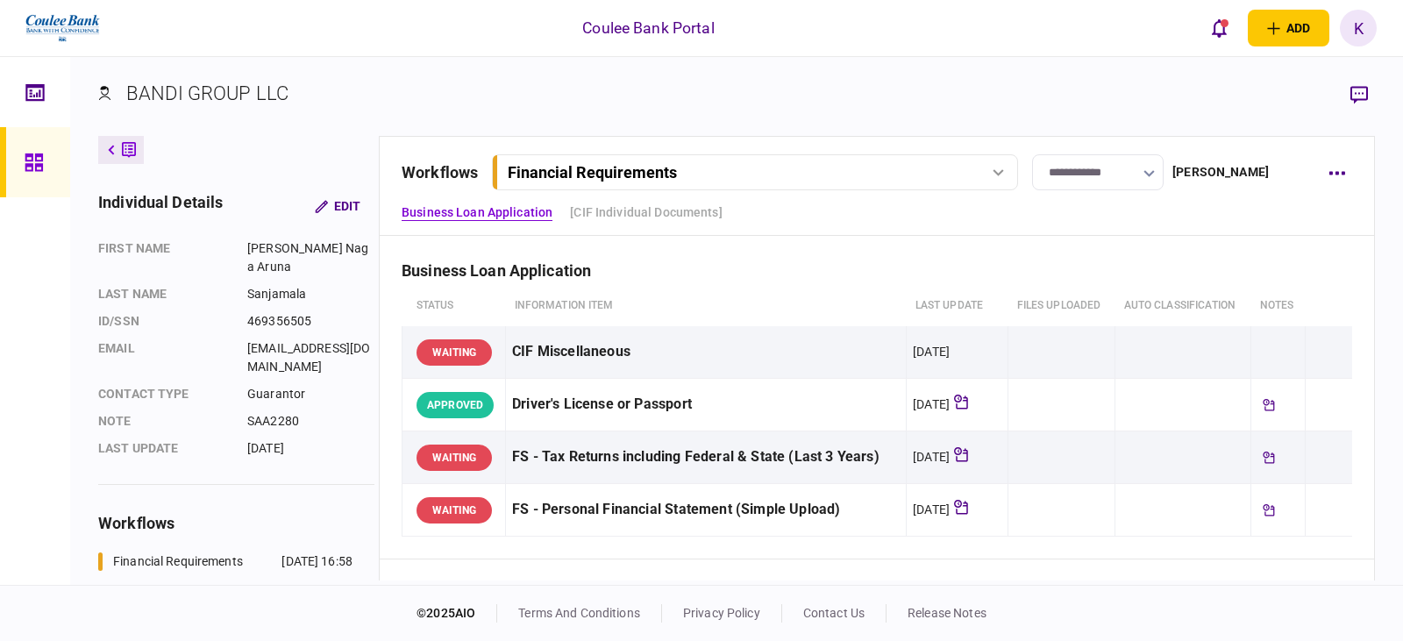
scroll to position [0, 0]
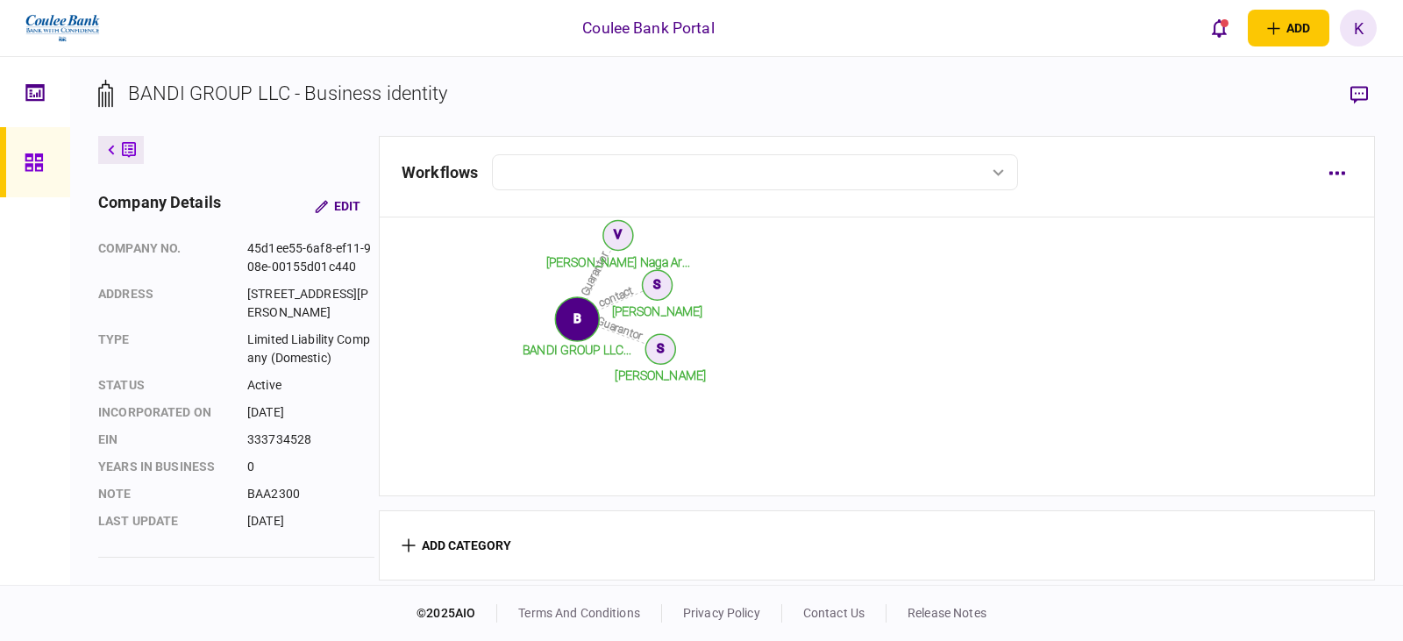
scroll to position [963, 0]
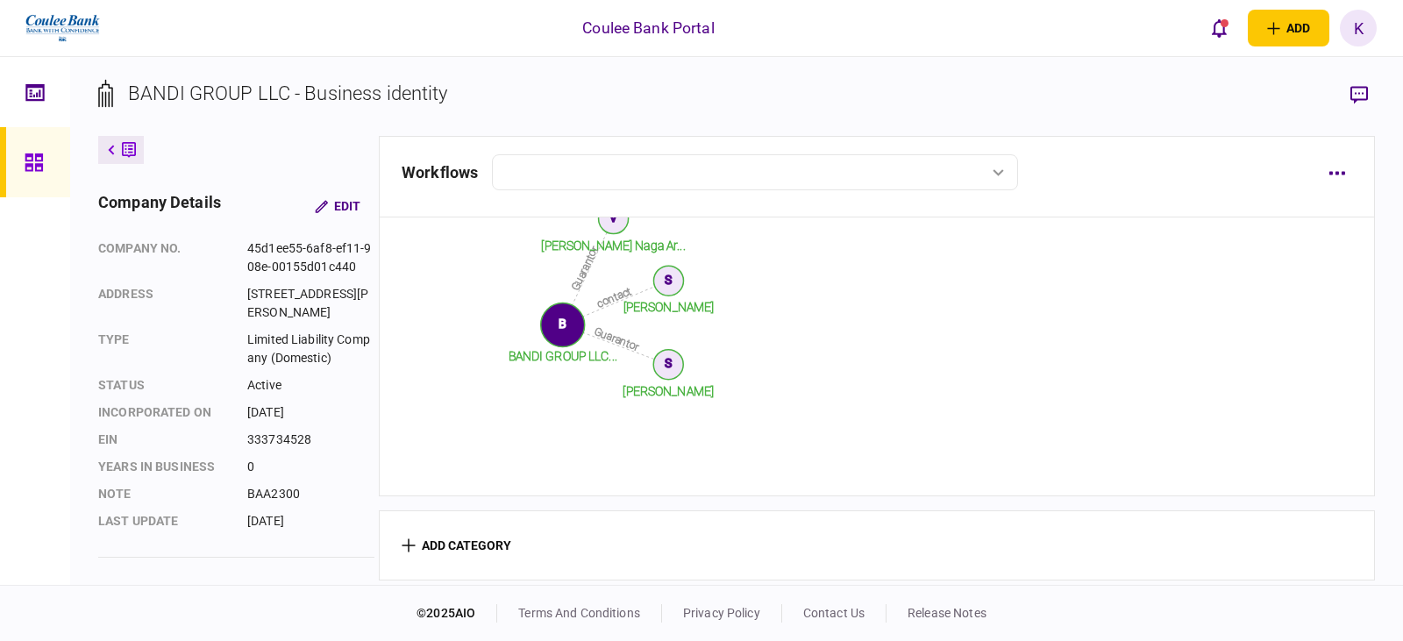
click at [680, 384] on tspan "[PERSON_NAME]" at bounding box center [668, 391] width 91 height 14
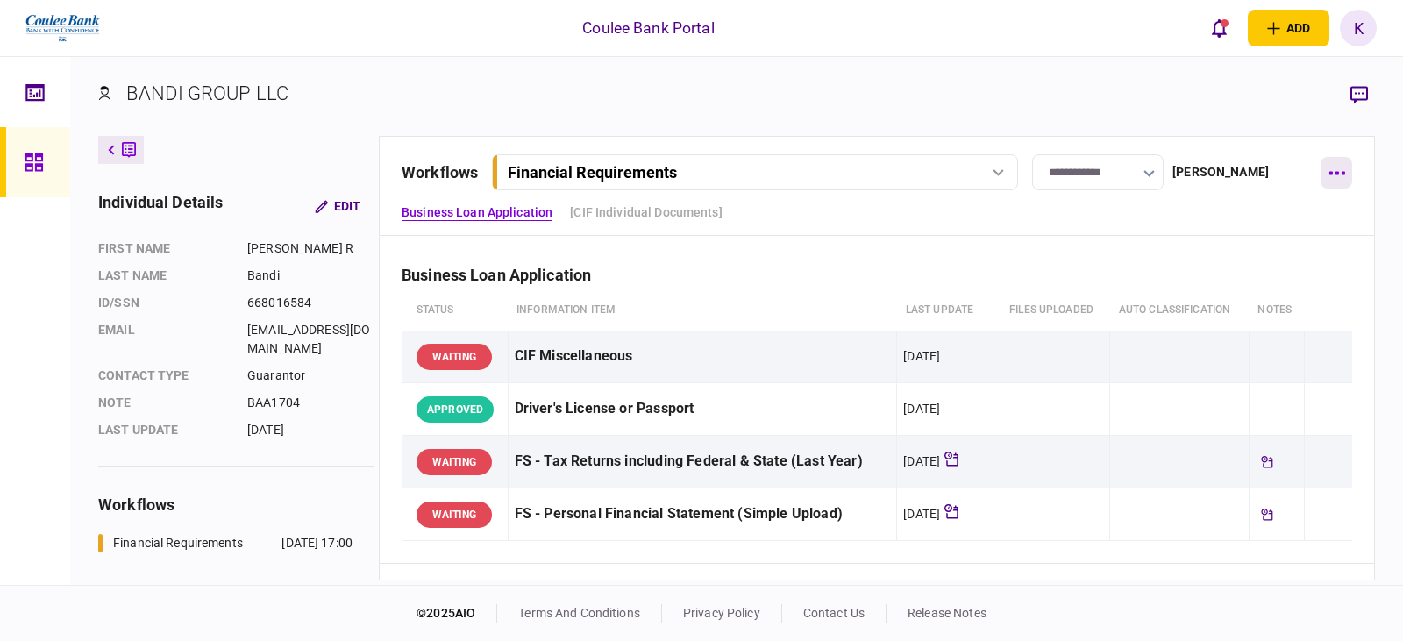
click at [906, 168] on button "button" at bounding box center [1337, 173] width 32 height 32
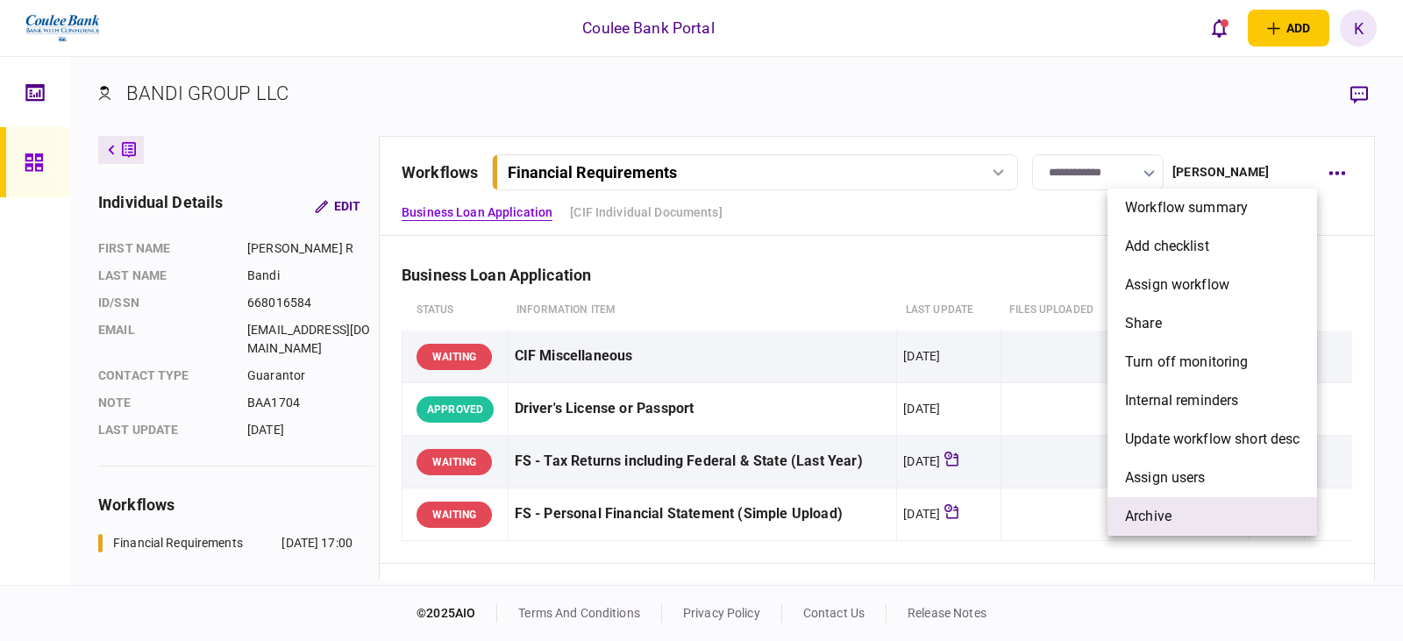
click at [906, 517] on span "archive" at bounding box center [1148, 516] width 46 height 21
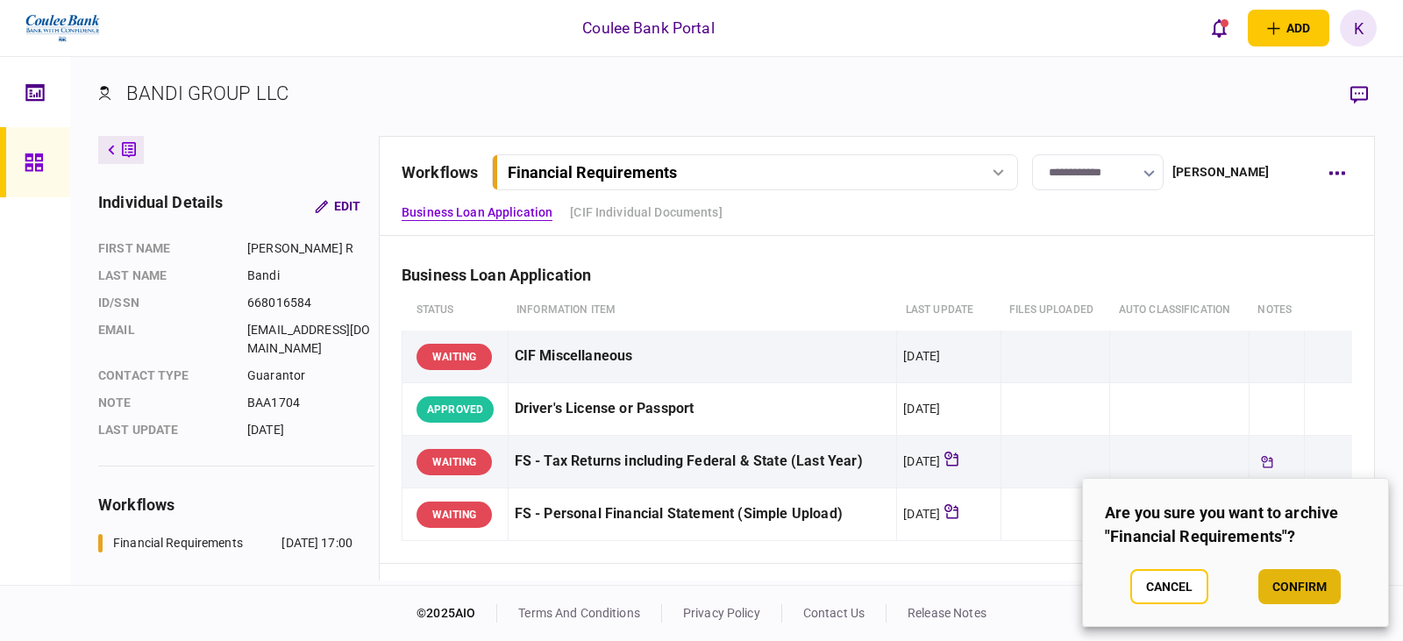
click at [906, 593] on button "confirm" at bounding box center [1299, 586] width 82 height 35
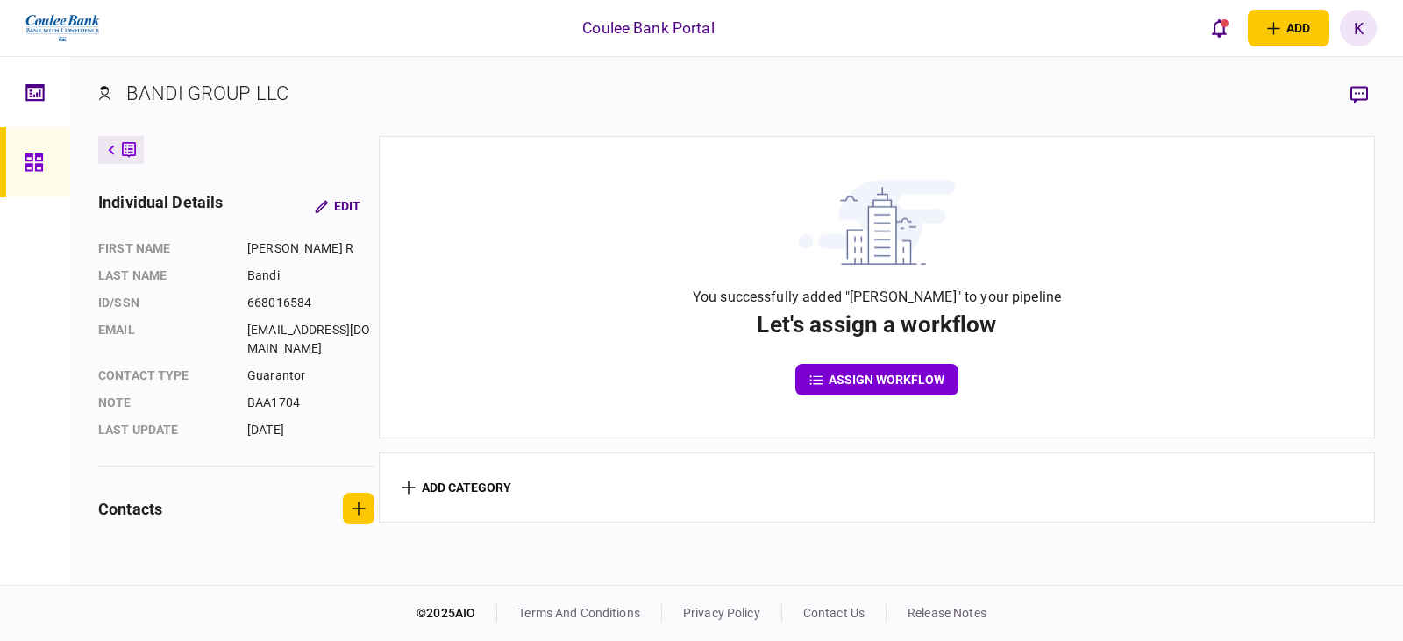
click at [125, 153] on icon at bounding box center [129, 150] width 14 height 18
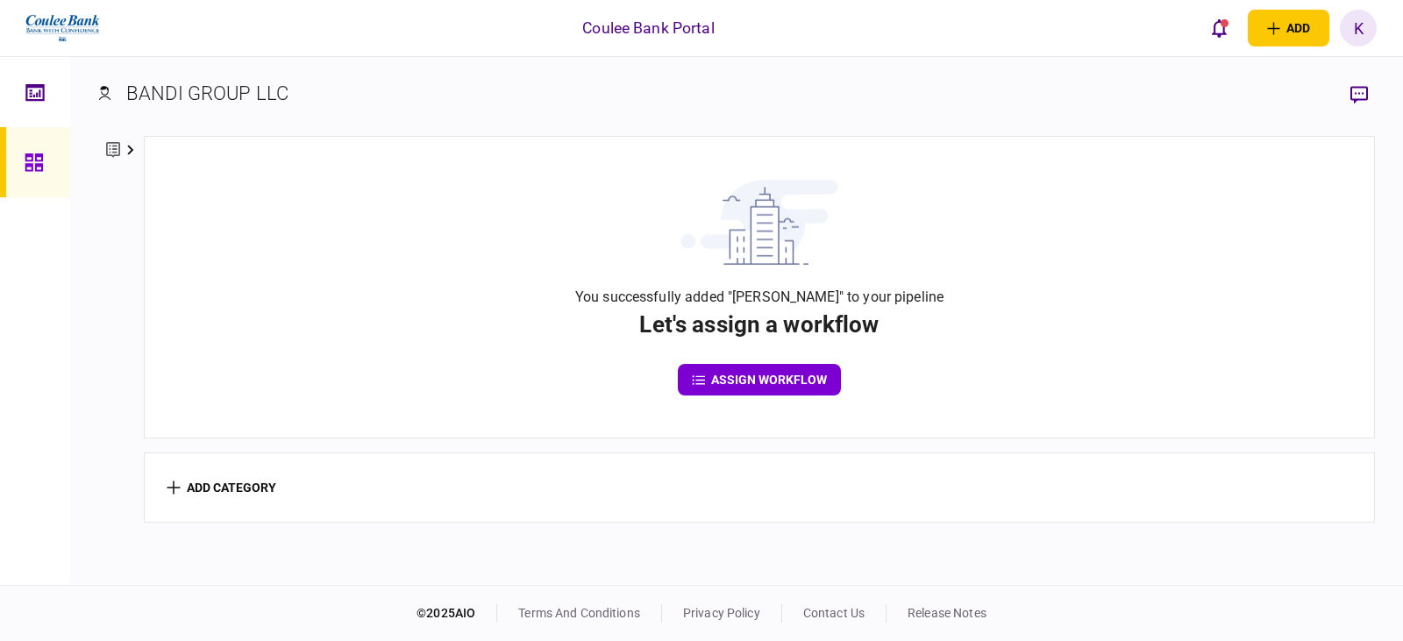
click at [107, 142] on icon at bounding box center [113, 150] width 14 height 16
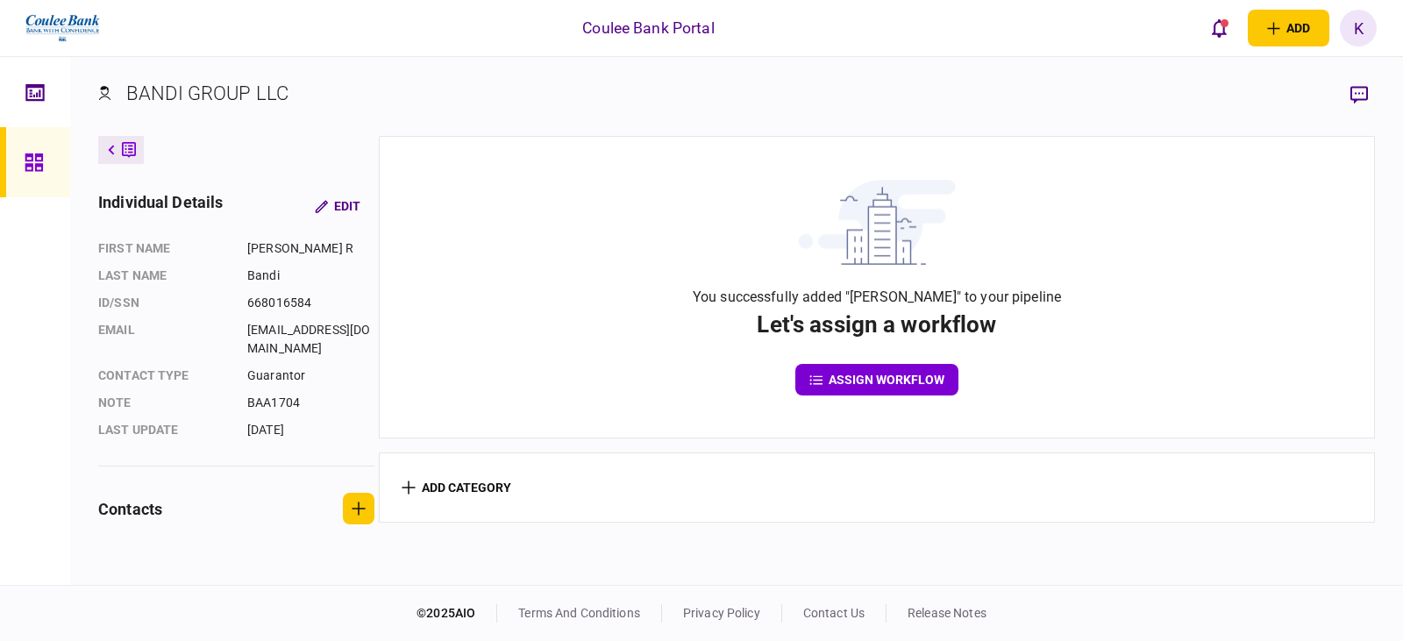
click at [265, 87] on div "BANDI GROUP LLC" at bounding box center [207, 93] width 162 height 29
click at [25, 90] on icon at bounding box center [34, 92] width 19 height 20
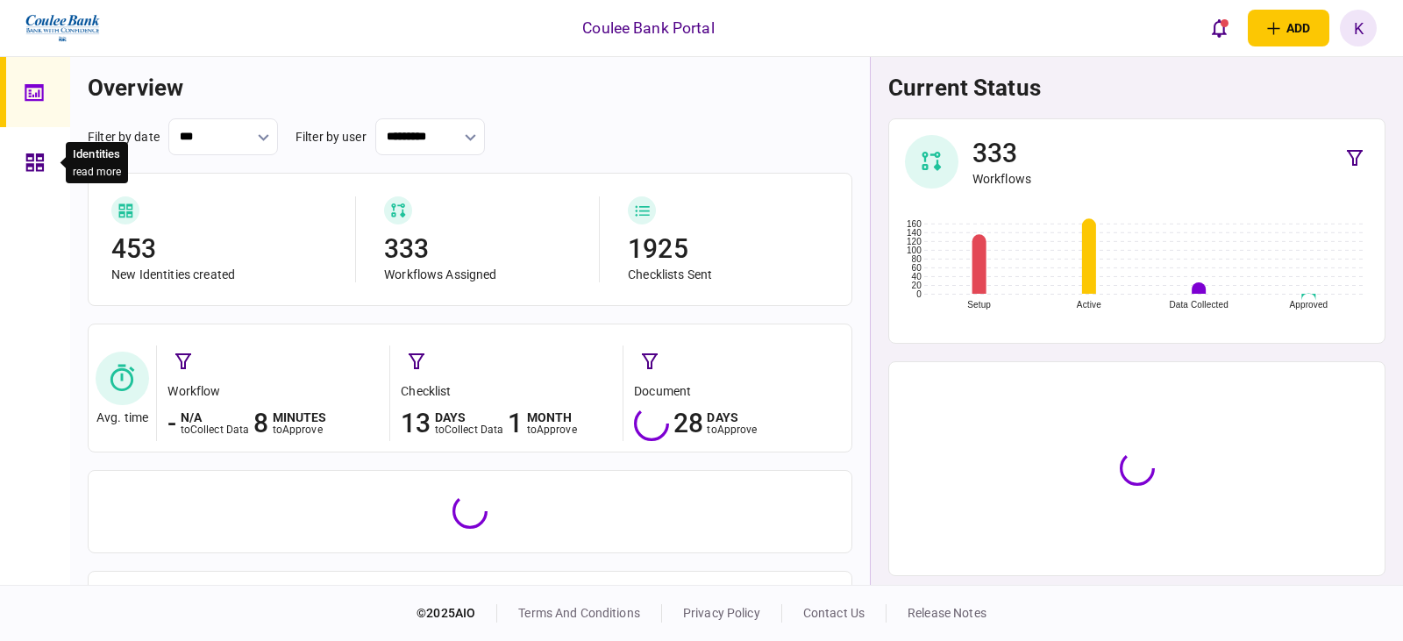
drag, startPoint x: 45, startPoint y: 170, endPoint x: 1031, endPoint y: 6, distance: 1000.1
click at [44, 170] on div at bounding box center [39, 162] width 28 height 70
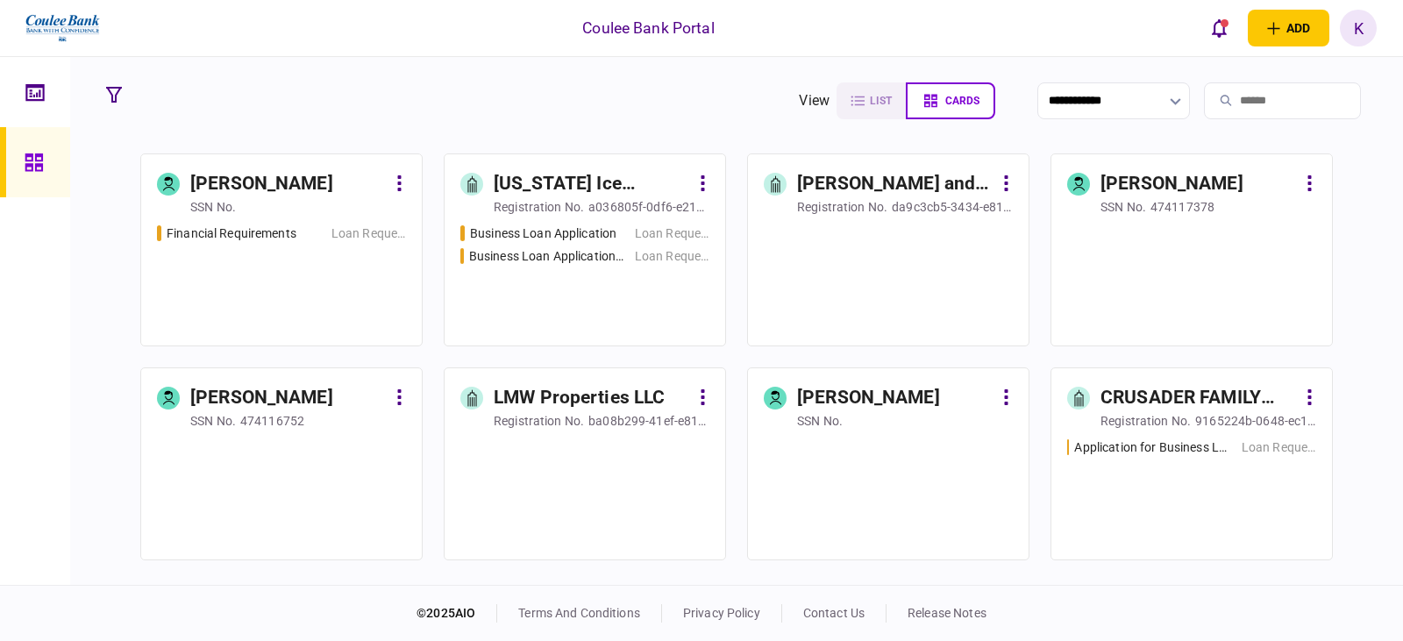
click at [906, 111] on input "search" at bounding box center [1282, 100] width 157 height 37
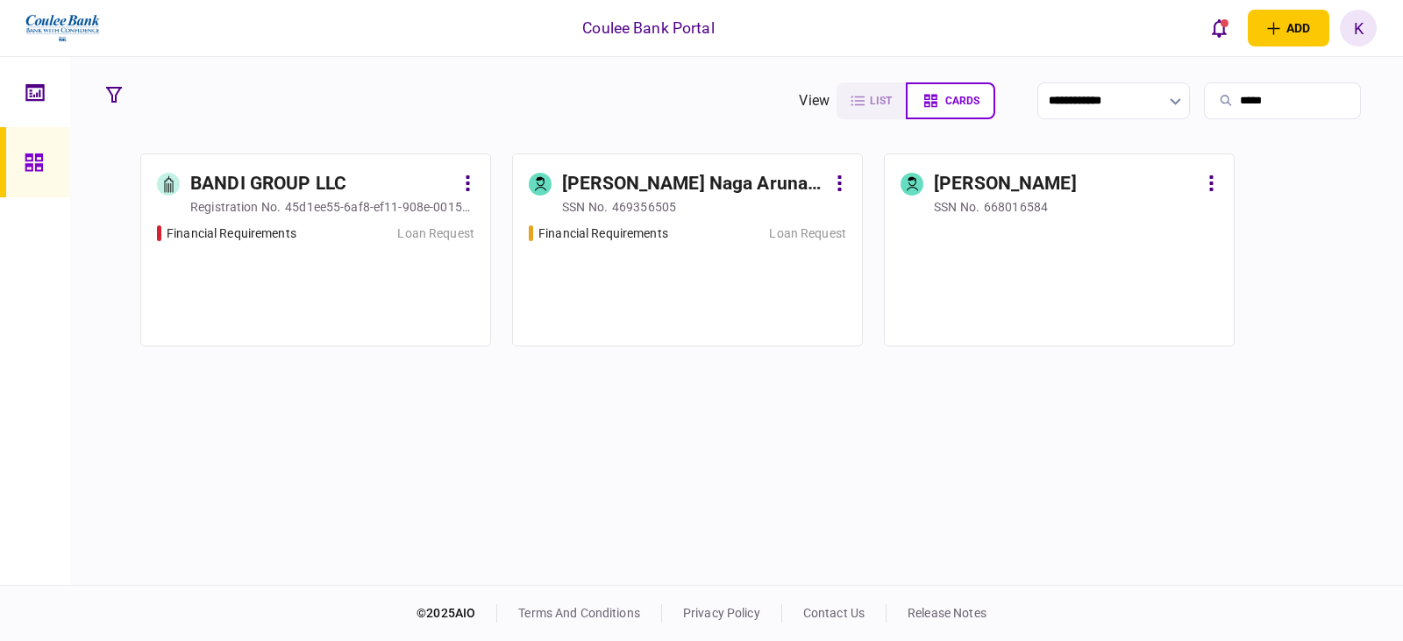
type input "*****"
click at [353, 289] on div "Financial Requirements Loan Request" at bounding box center [315, 277] width 317 height 106
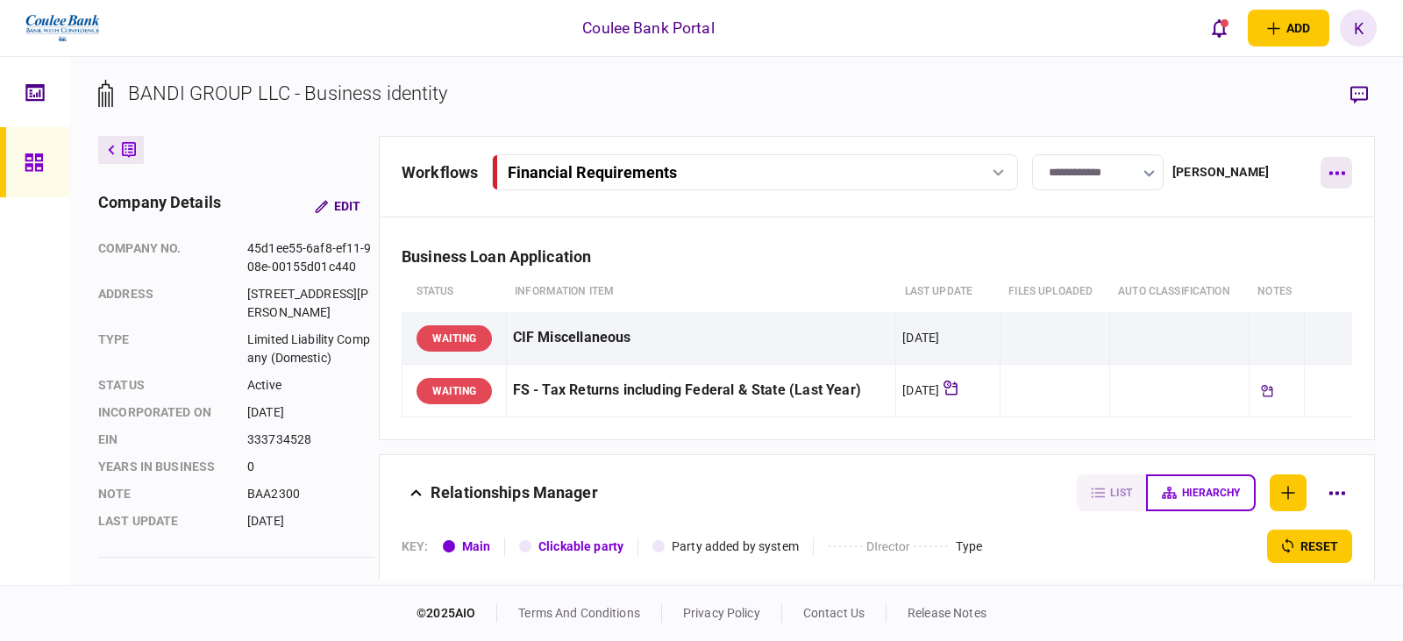
click at [906, 174] on icon "button" at bounding box center [1337, 173] width 17 height 4
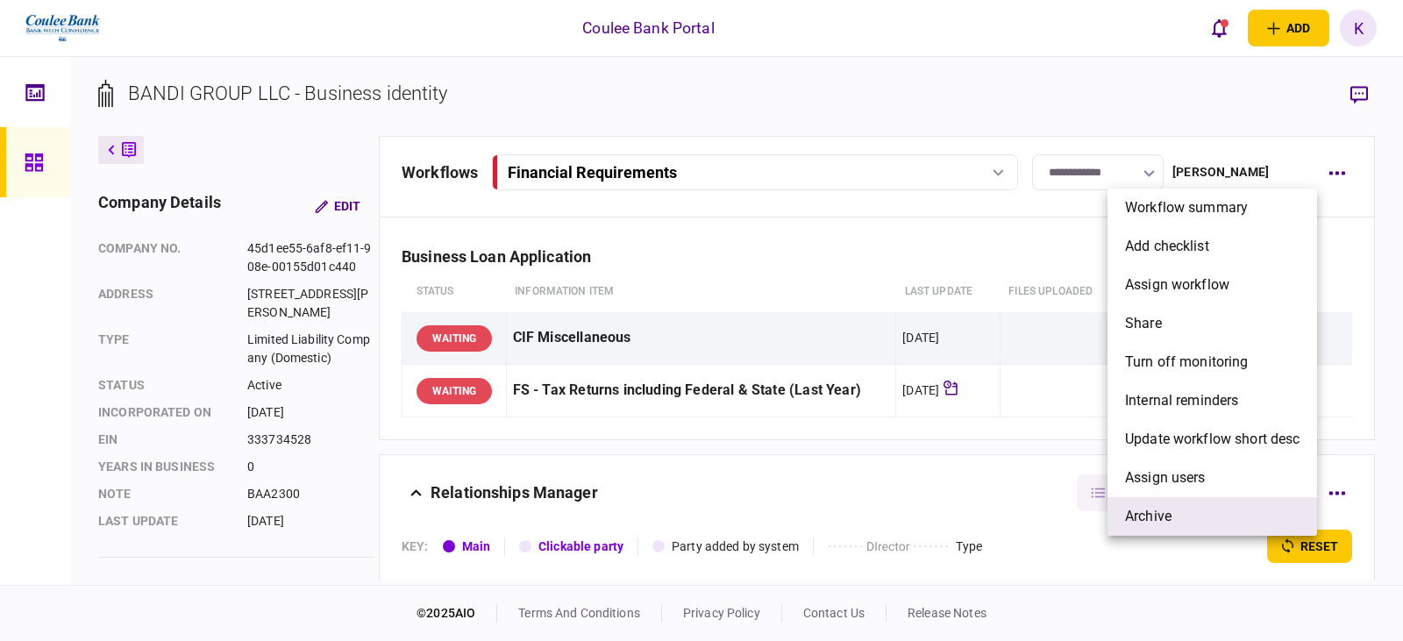
click at [906, 518] on span "archive" at bounding box center [1148, 516] width 46 height 21
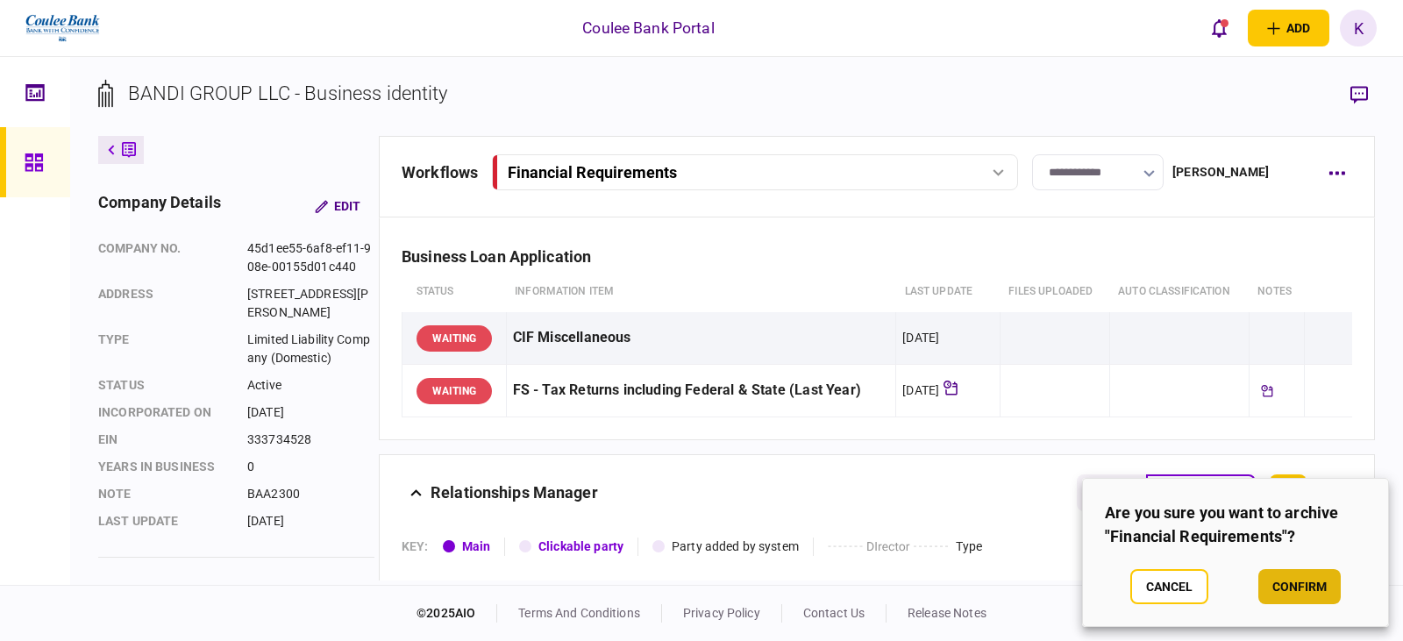
click at [906, 583] on button "confirm" at bounding box center [1299, 586] width 82 height 35
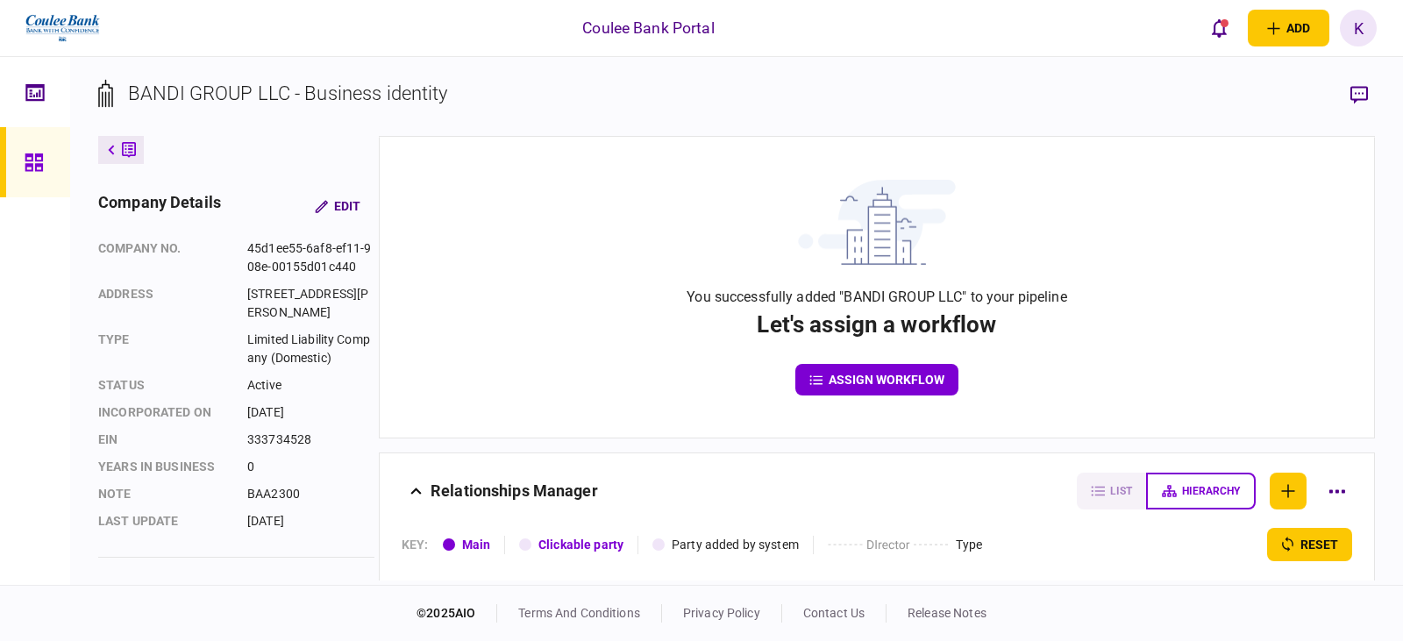
click at [138, 144] on button at bounding box center [121, 150] width 46 height 28
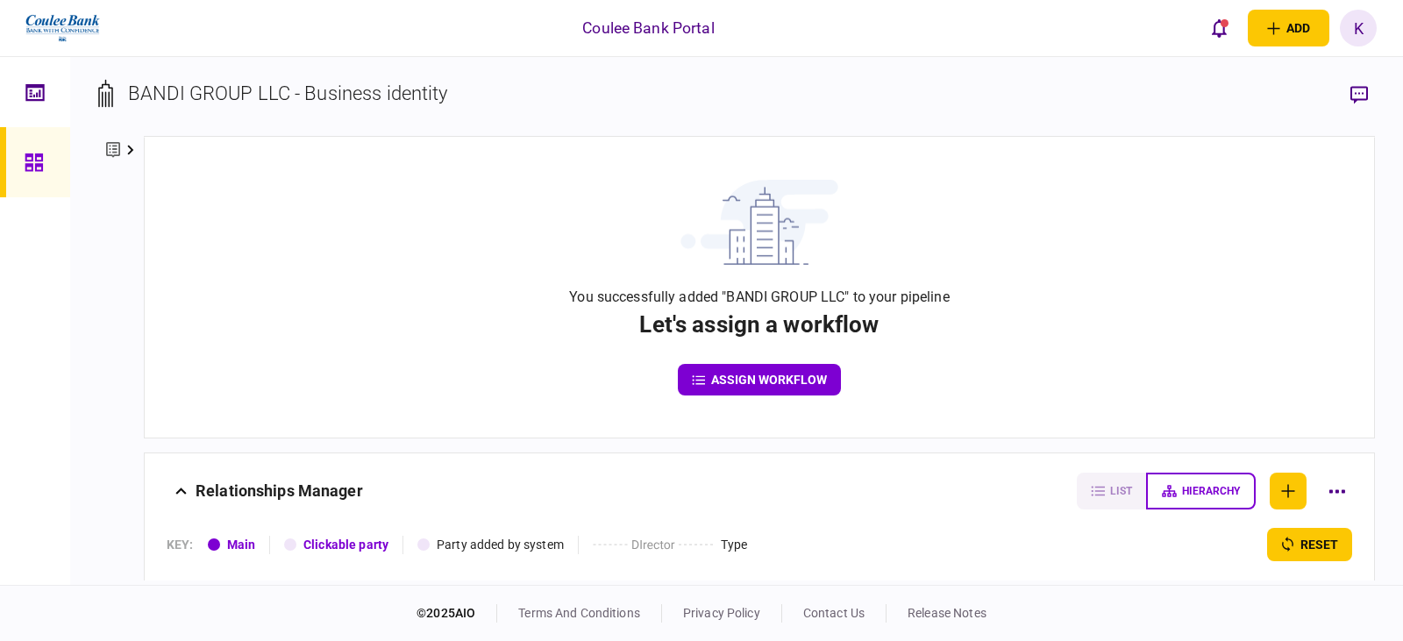
click at [366, 90] on div "BANDI GROUP LLC - Business identity" at bounding box center [288, 93] width 320 height 29
